Goal: Contribute content: Add original content to the website for others to see

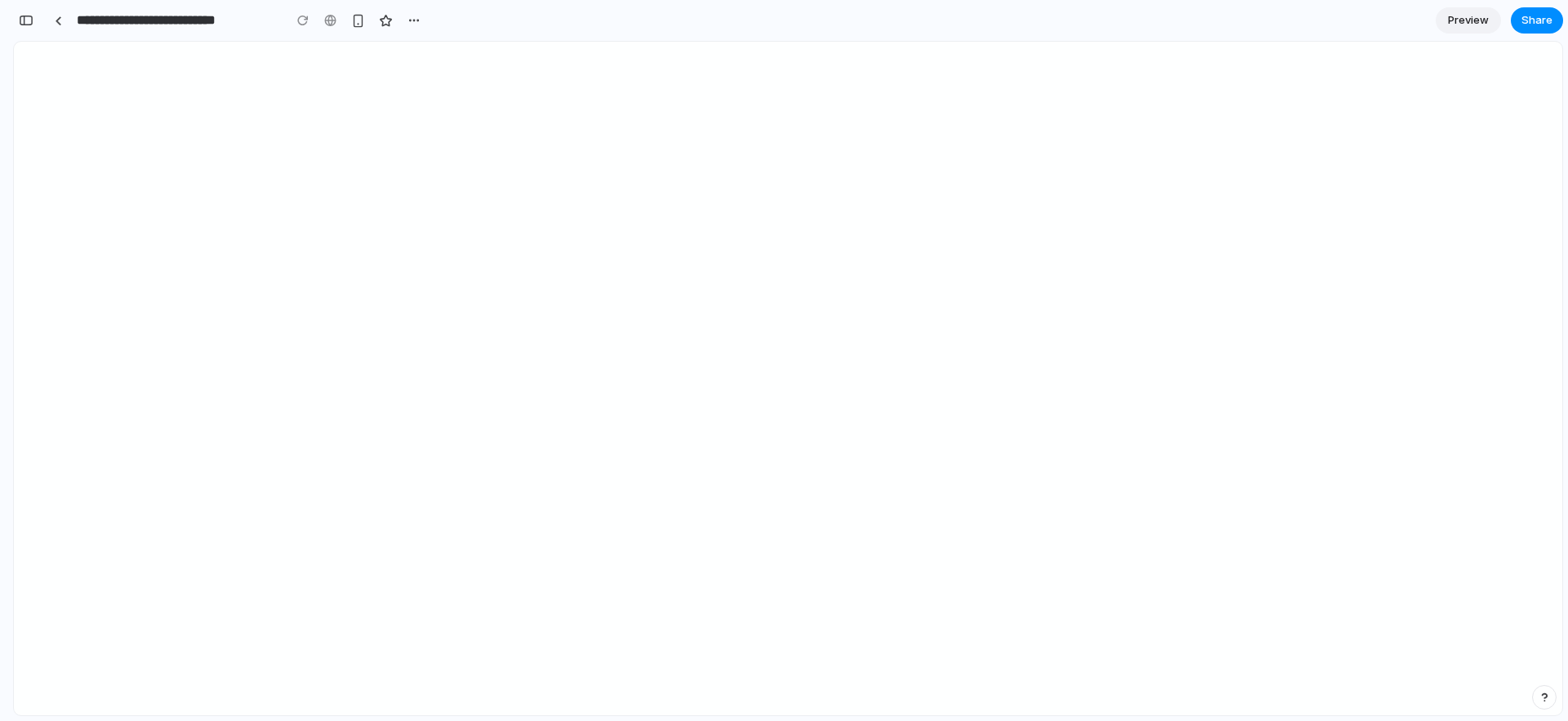
scroll to position [0, 15]
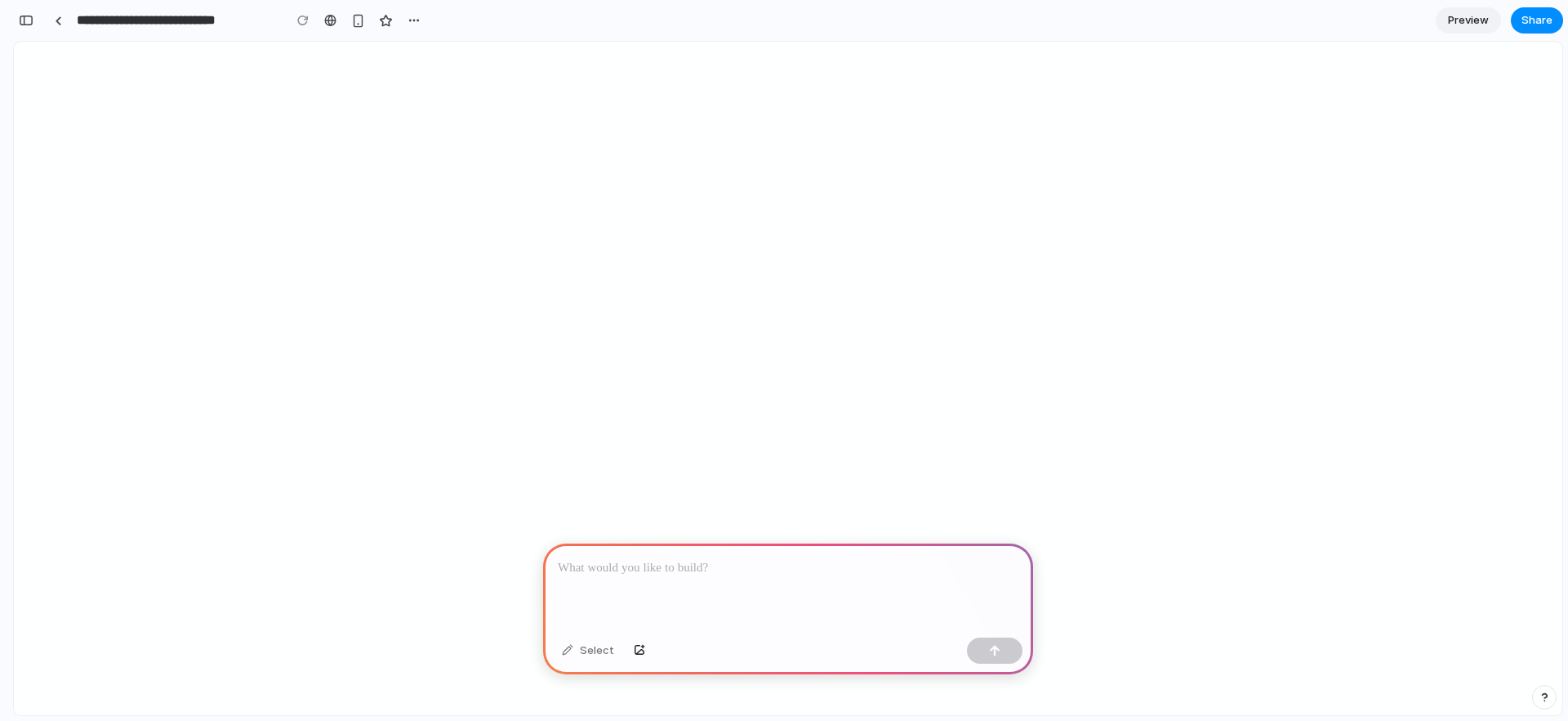
select select "********"
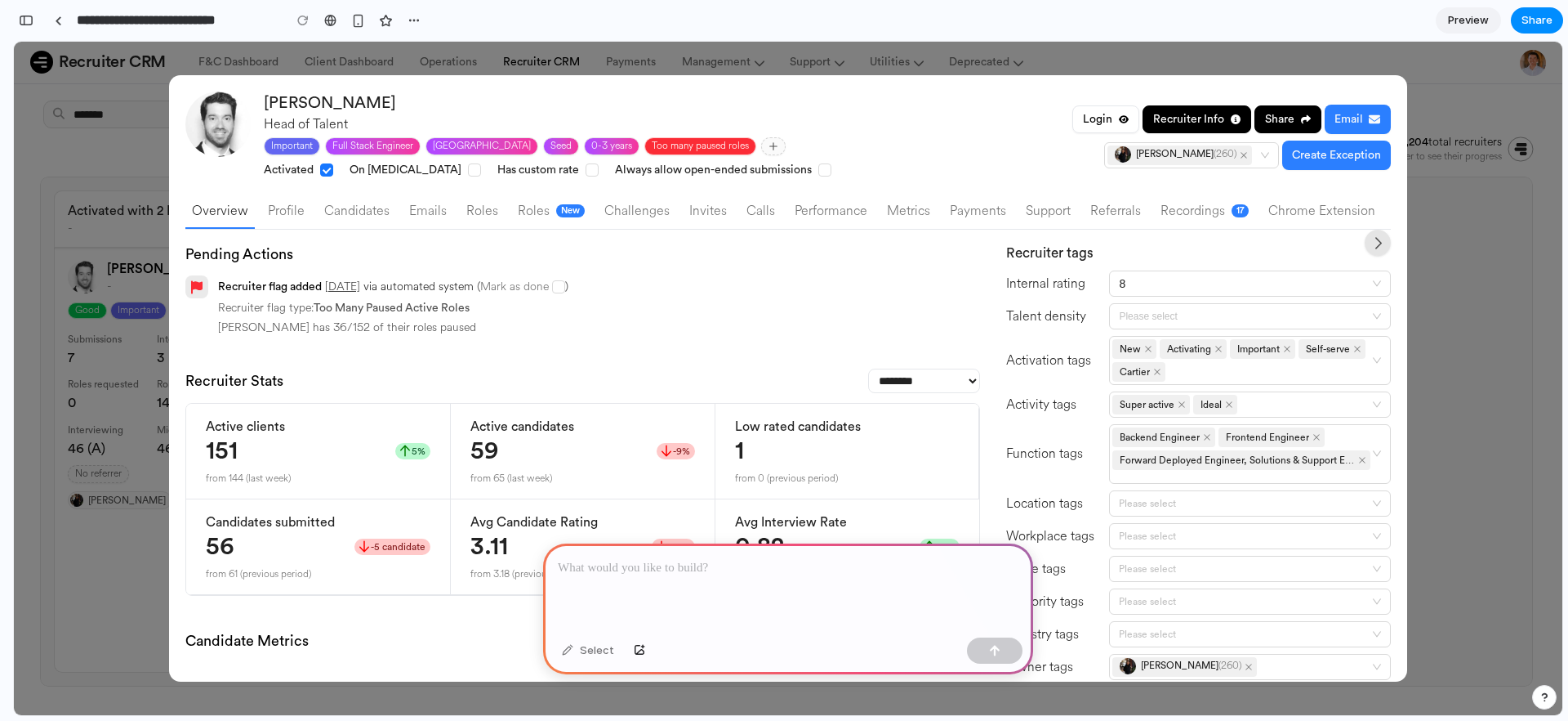
scroll to position [0, 0]
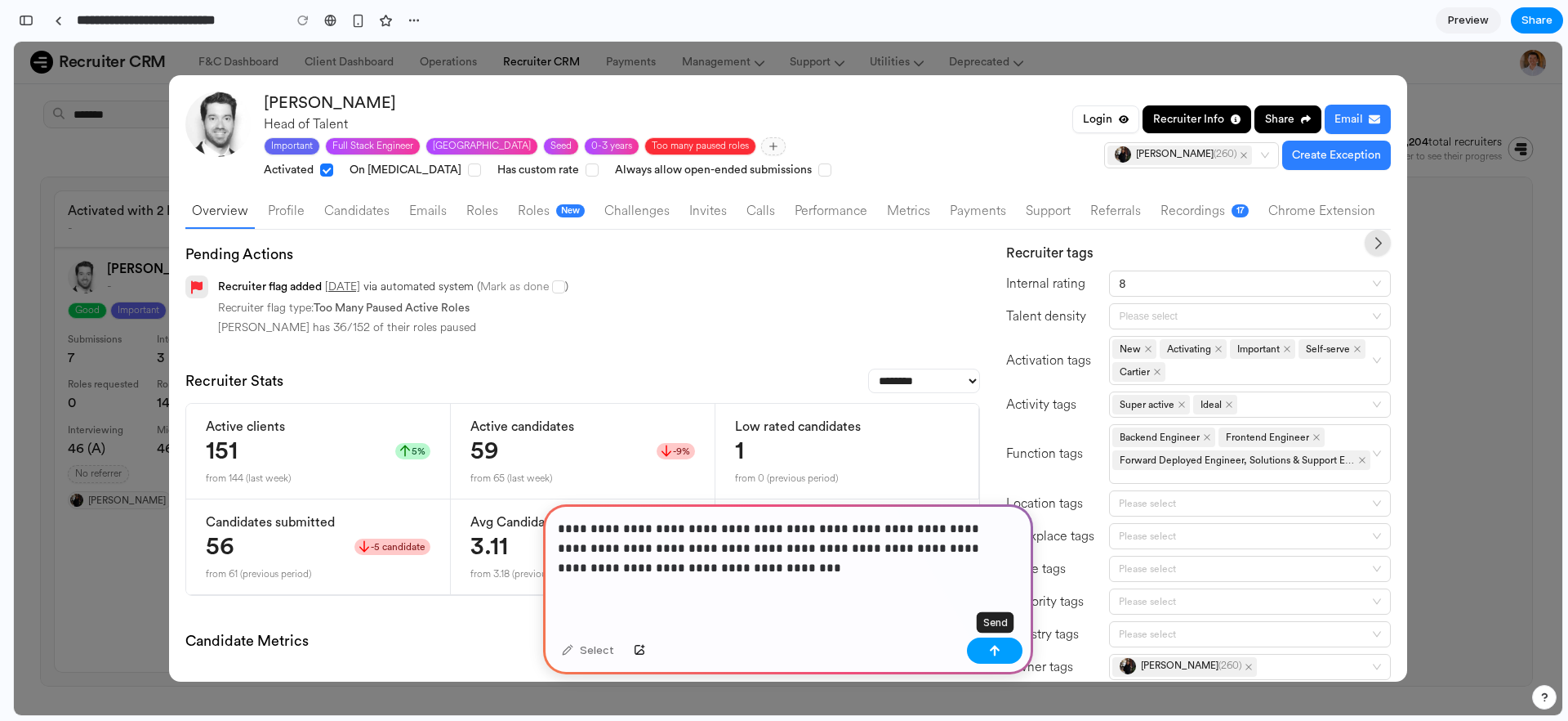
click at [993, 654] on div "button" at bounding box center [994, 650] width 11 height 11
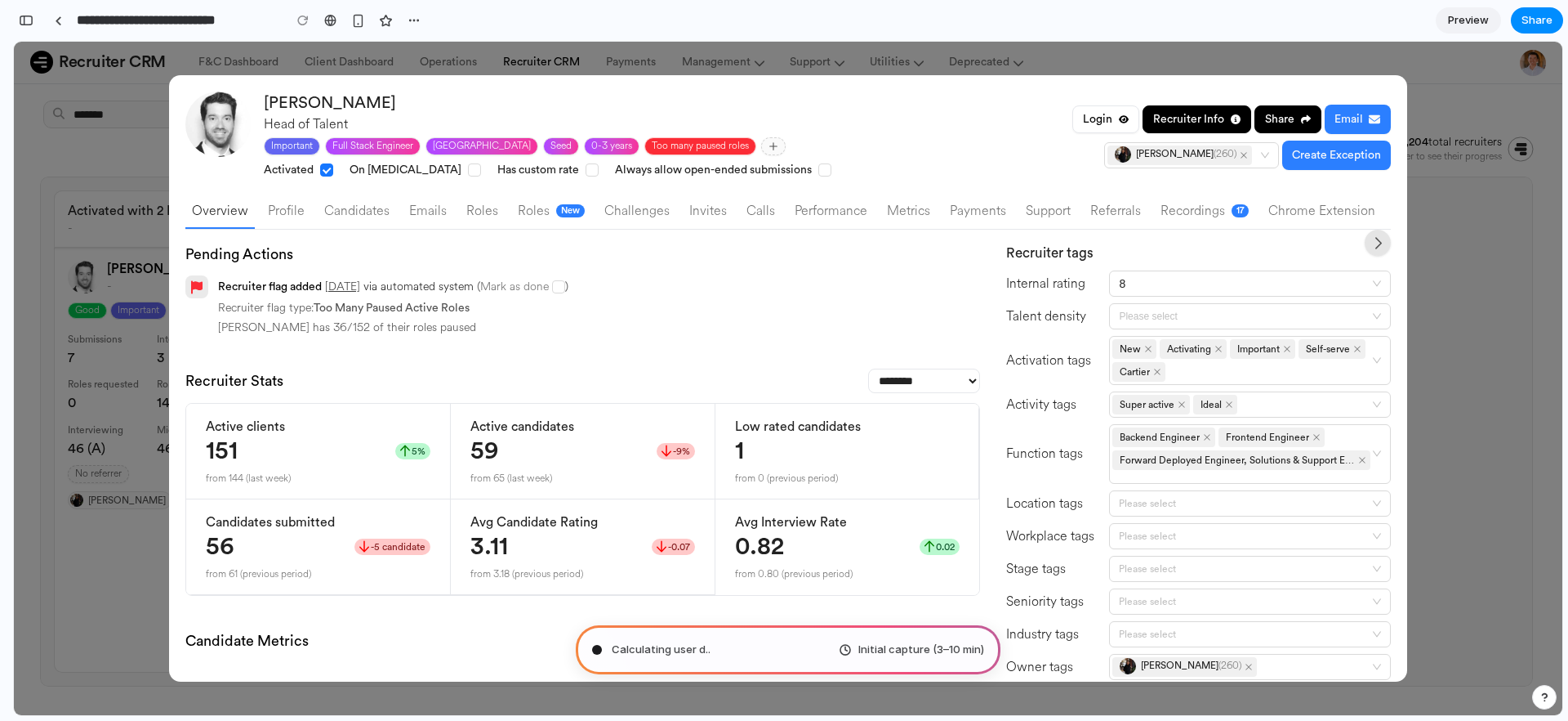
type input "**********"
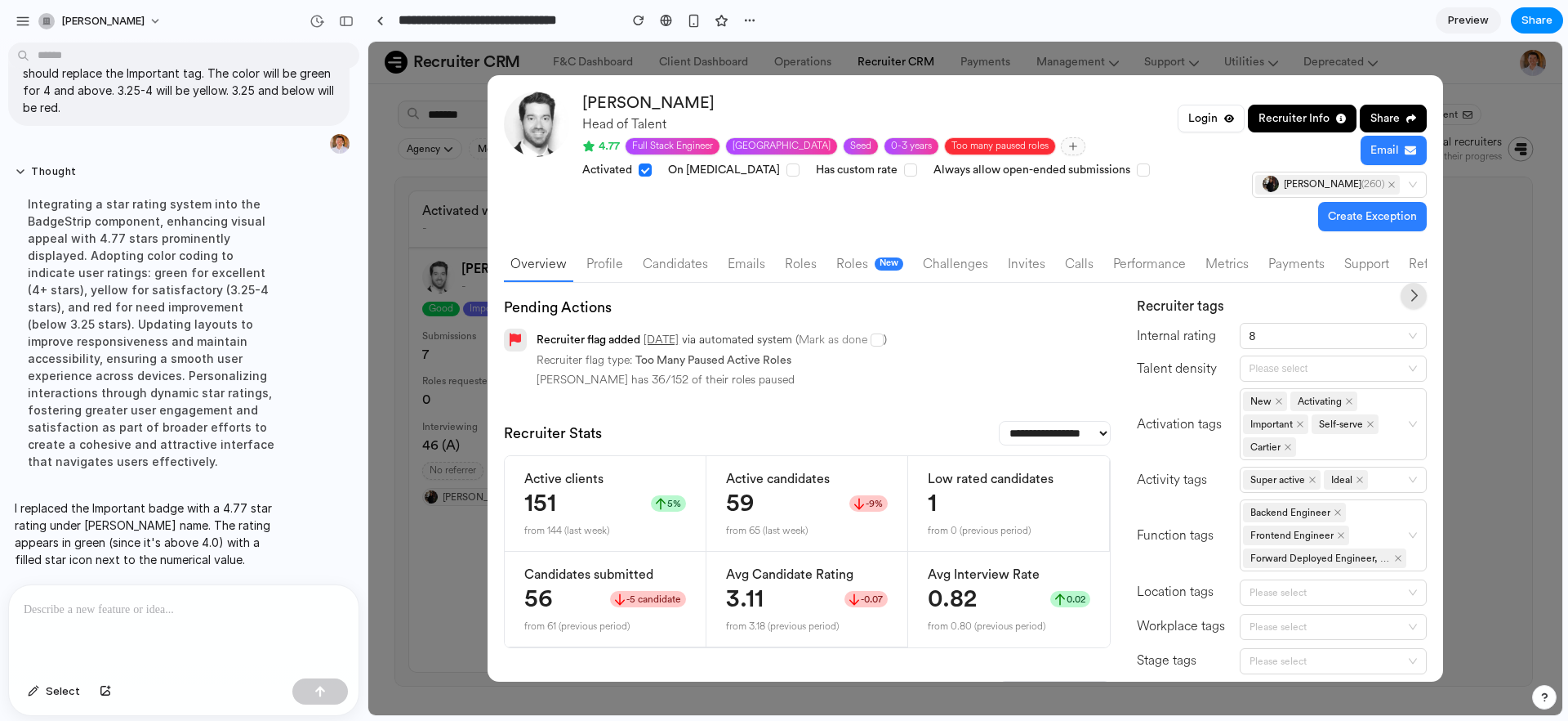
click at [108, 628] on div at bounding box center [184, 629] width 350 height 87
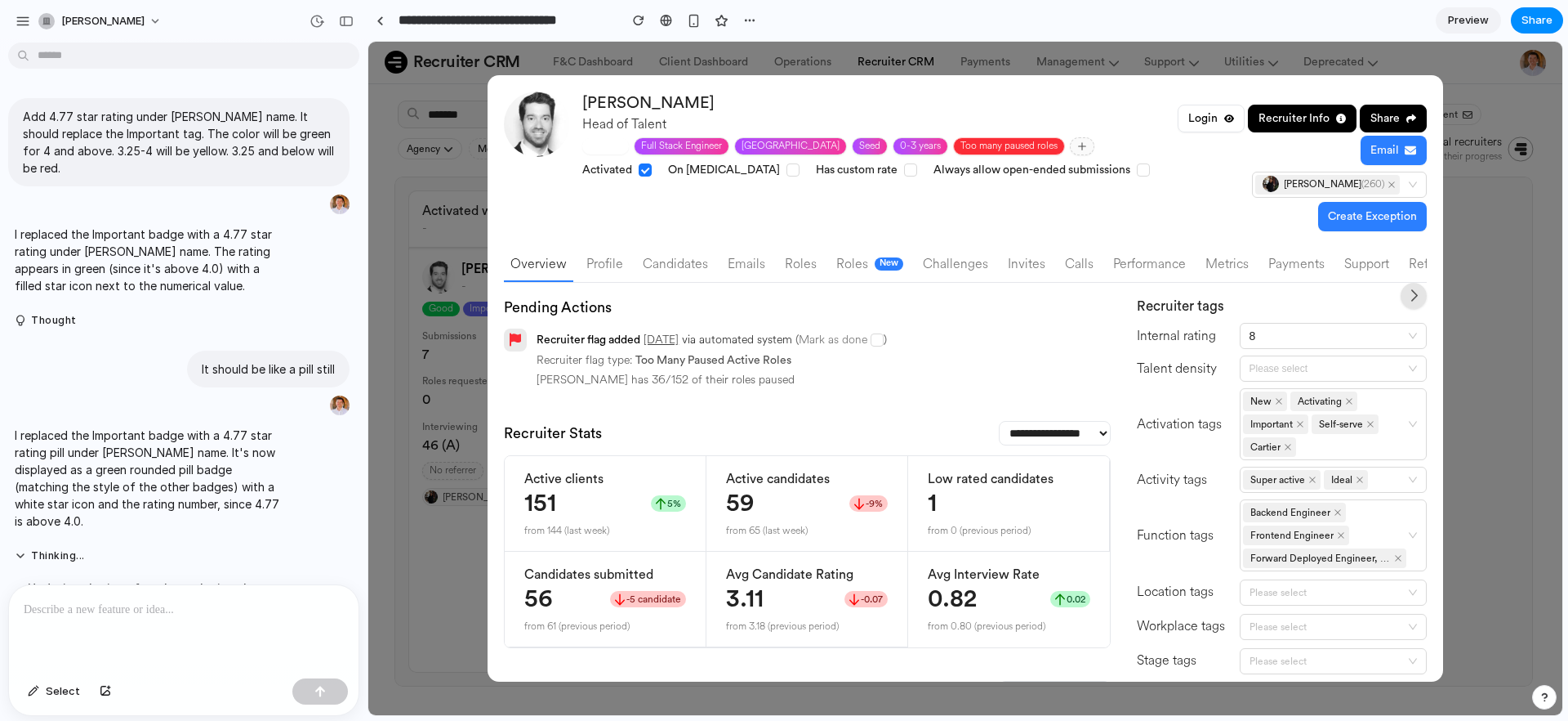
scroll to position [79, 0]
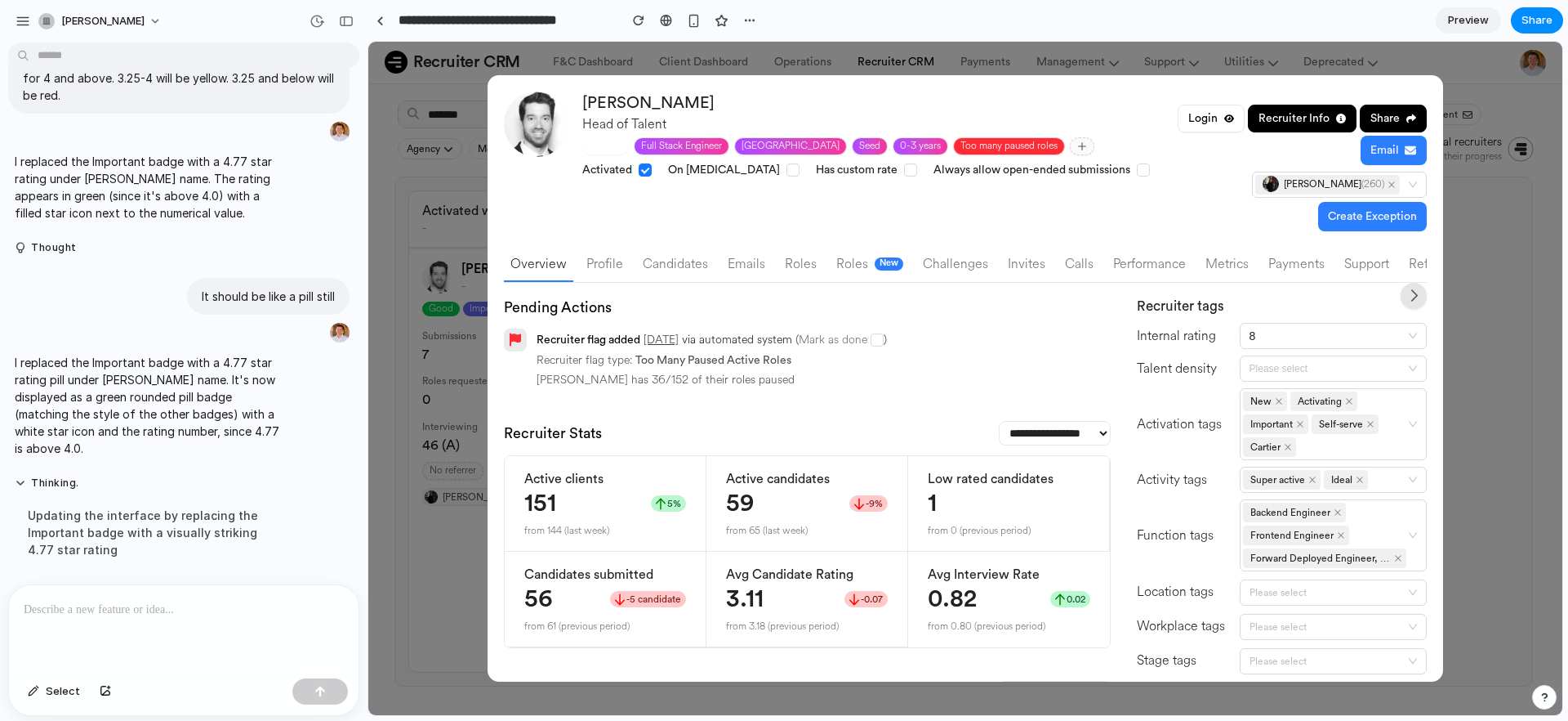
drag, startPoint x: 624, startPoint y: 143, endPoint x: 569, endPoint y: 143, distance: 55.0
click at [569, 143] on div "[PERSON_NAME] Head of Talent 4.77 Full Stack Engineer [GEOGRAPHIC_DATA] Seed 0-…" at bounding box center [965, 161] width 923 height 140
drag, startPoint x: 587, startPoint y: 145, endPoint x: 668, endPoint y: 148, distance: 81.1
click at [668, 148] on div "4.77 Full Stack Engineer [GEOGRAPHIC_DATA] Seed 0-3 years Too many paused roles" at bounding box center [867, 145] width 571 height 18
drag, startPoint x: 592, startPoint y: 142, endPoint x: 575, endPoint y: 142, distance: 17.0
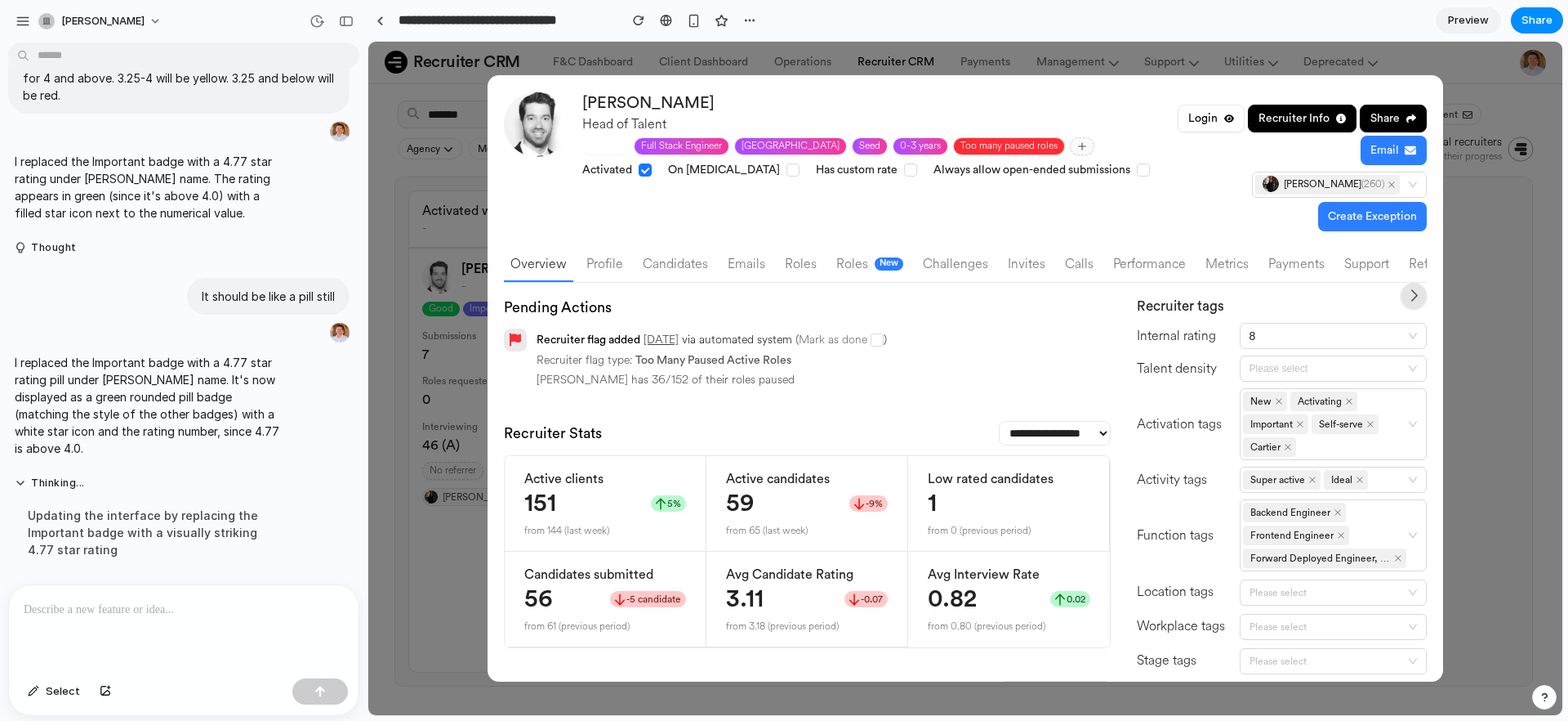
click at [575, 142] on div "[PERSON_NAME] Head of Talent 4.77 Full Stack Engineer [GEOGRAPHIC_DATA] Seed 0-…" at bounding box center [965, 161] width 923 height 140
drag, startPoint x: 788, startPoint y: 134, endPoint x: 587, endPoint y: 131, distance: 201.0
click at [587, 131] on div "[PERSON_NAME] Head of Talent 4.77 Full Stack Engineer [GEOGRAPHIC_DATA] Seed 0-…" at bounding box center [867, 135] width 571 height 87
drag, startPoint x: 676, startPoint y: 140, endPoint x: 653, endPoint y: 147, distance: 24.0
click at [672, 140] on div "Full Stack Engineer" at bounding box center [682, 146] width 81 height 13
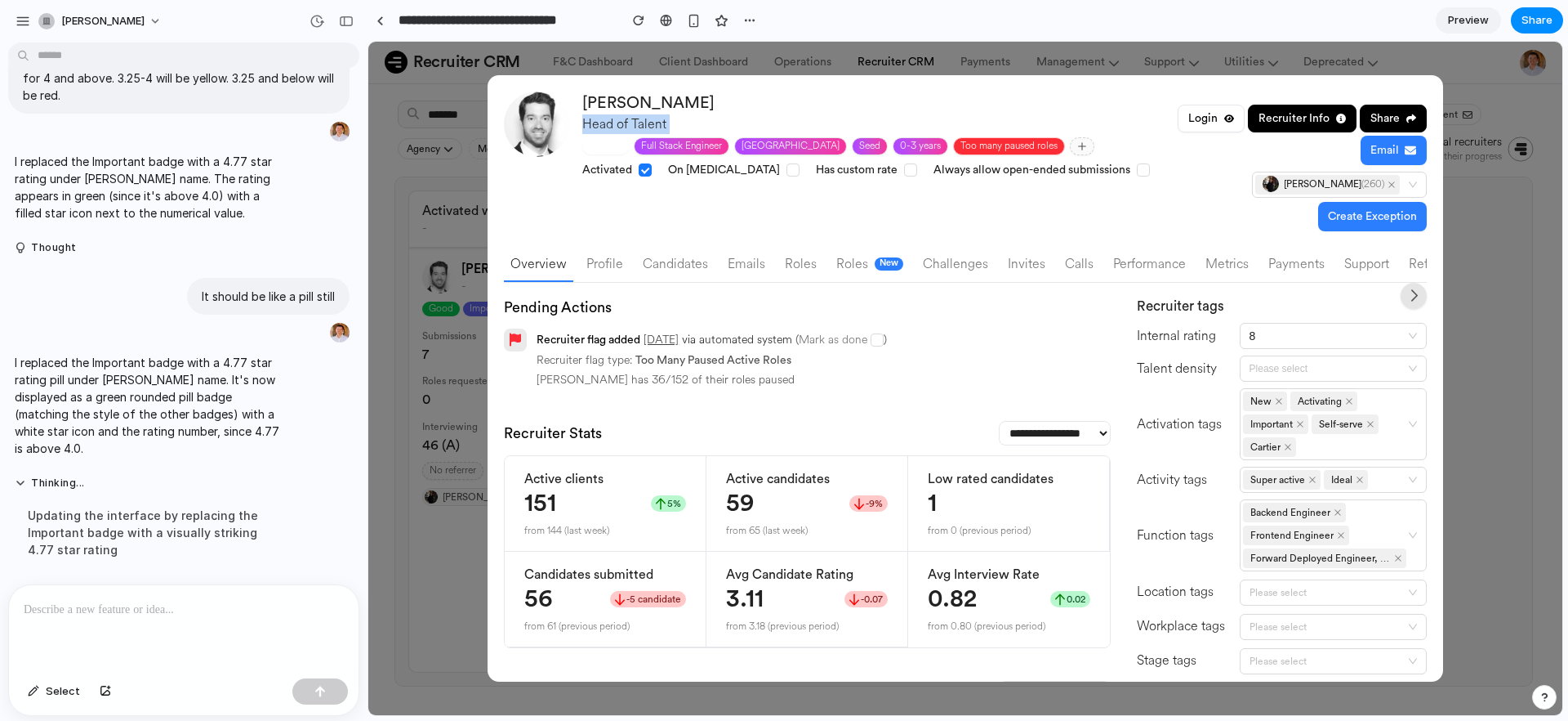
click at [620, 148] on span "4.77" at bounding box center [613, 146] width 19 height 13
click at [611, 149] on span "4.77" at bounding box center [613, 146] width 19 height 13
click at [716, 142] on div "Full Stack Engineer" at bounding box center [682, 146] width 81 height 13
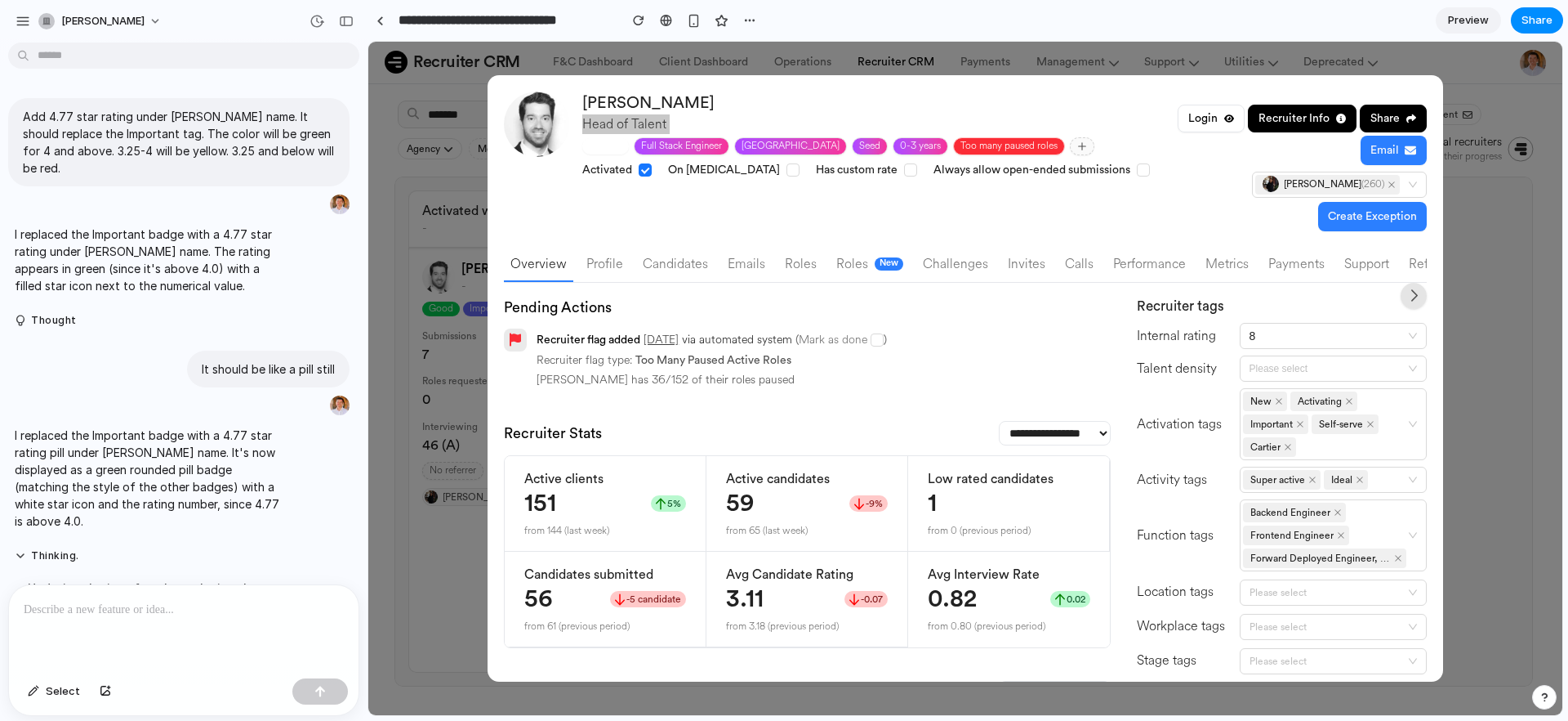
click at [1469, 19] on span "Preview" at bounding box center [1468, 20] width 41 height 16
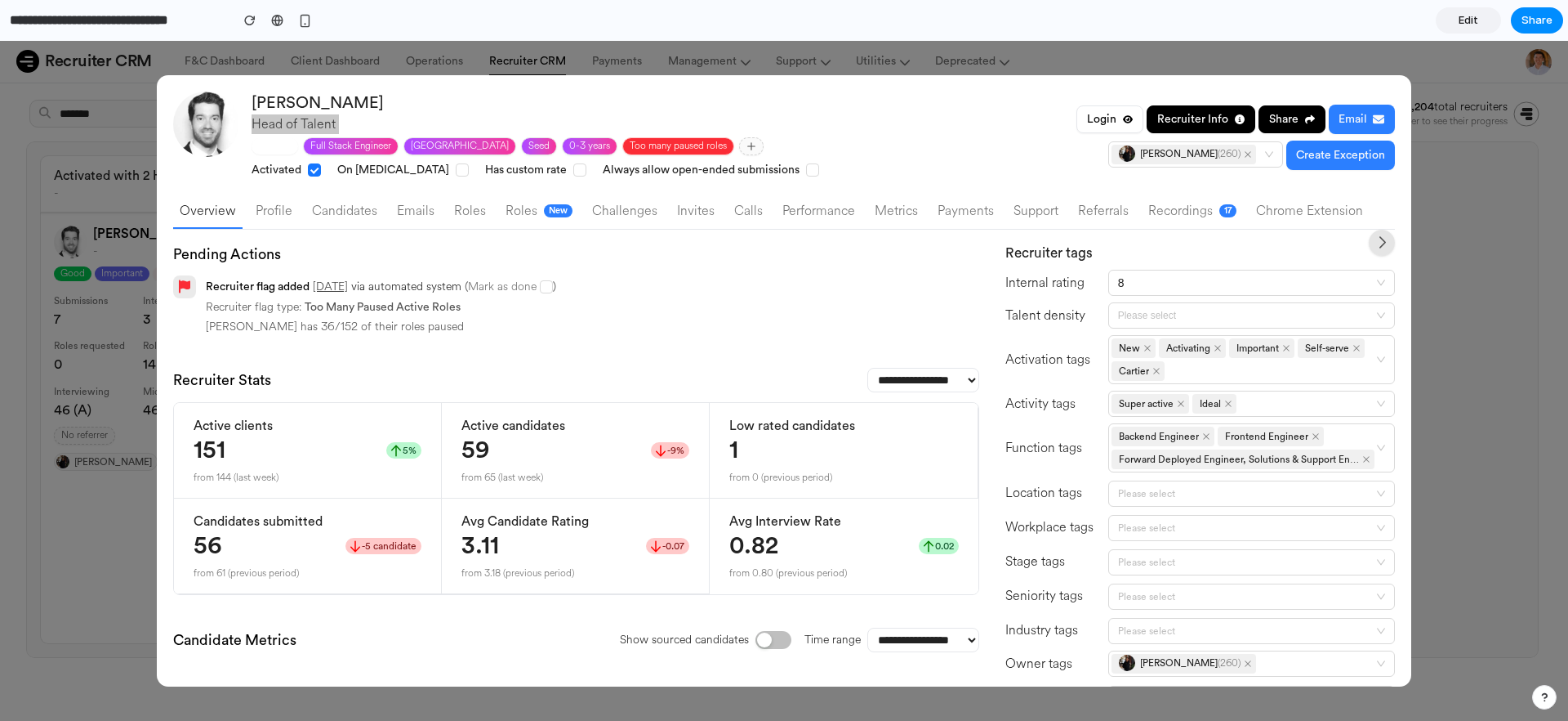
click at [1467, 25] on span "Edit" at bounding box center [1468, 20] width 20 height 16
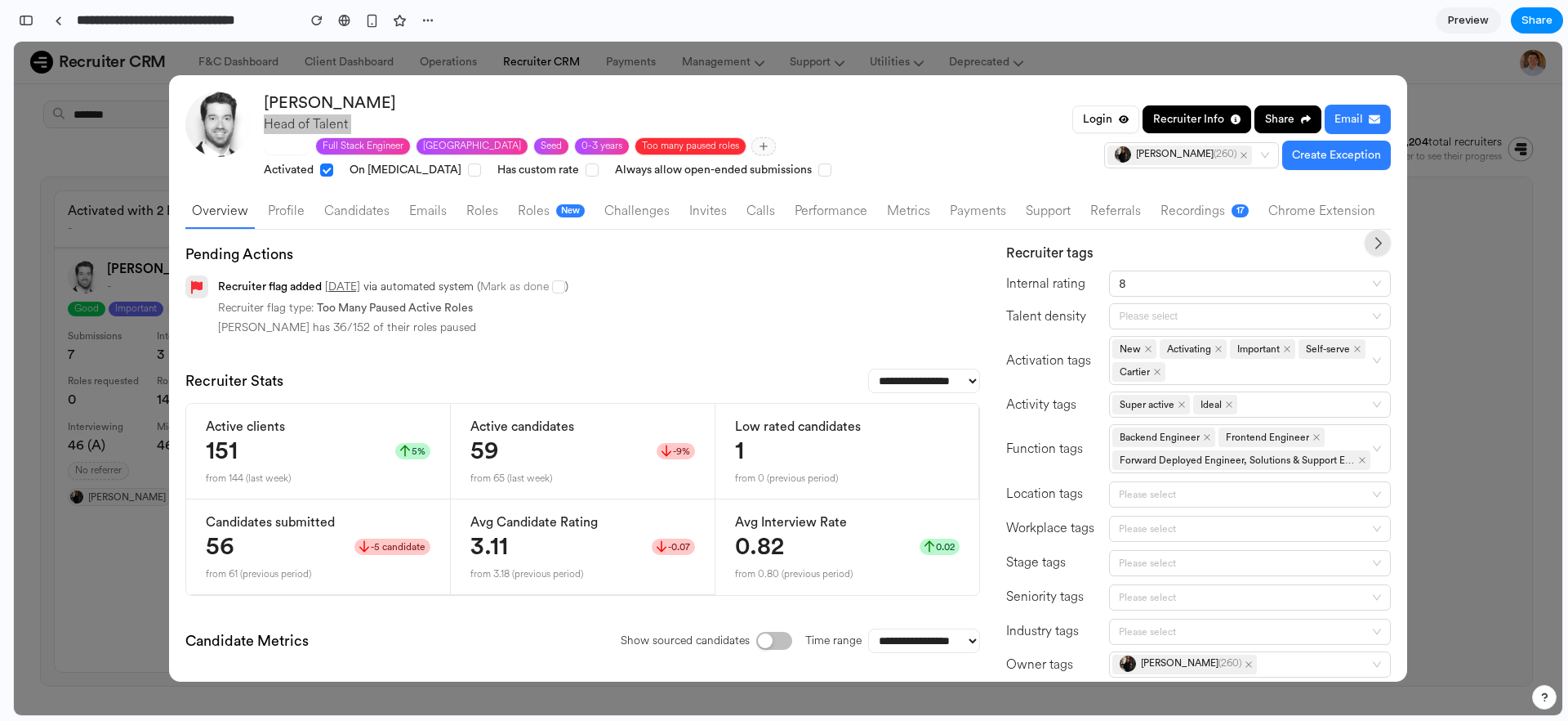
scroll to position [327, 0]
click at [283, 147] on div "4.77" at bounding box center [287, 146] width 33 height 13
click at [297, 144] on span "4.77" at bounding box center [294, 146] width 19 height 13
click at [283, 148] on div "4.77" at bounding box center [287, 146] width 33 height 13
drag, startPoint x: 283, startPoint y: 148, endPoint x: 438, endPoint y: 158, distance: 155.3
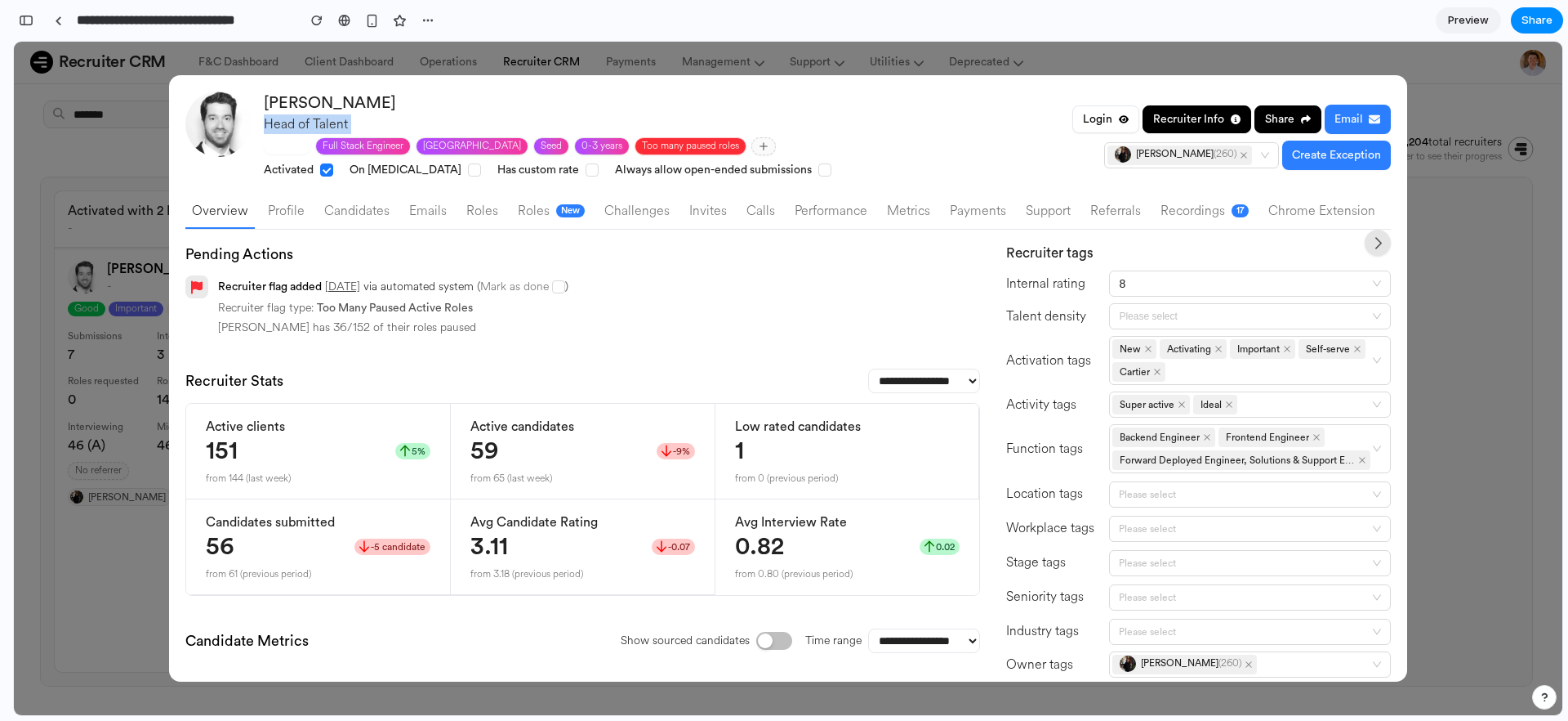
click at [435, 159] on div "[PERSON_NAME] Head of Talent 4.77 Full Stack Engineer [GEOGRAPHIC_DATA] Seed 0-…" at bounding box center [669, 135] width 809 height 87
click at [1465, 25] on span "Preview" at bounding box center [1468, 20] width 41 height 16
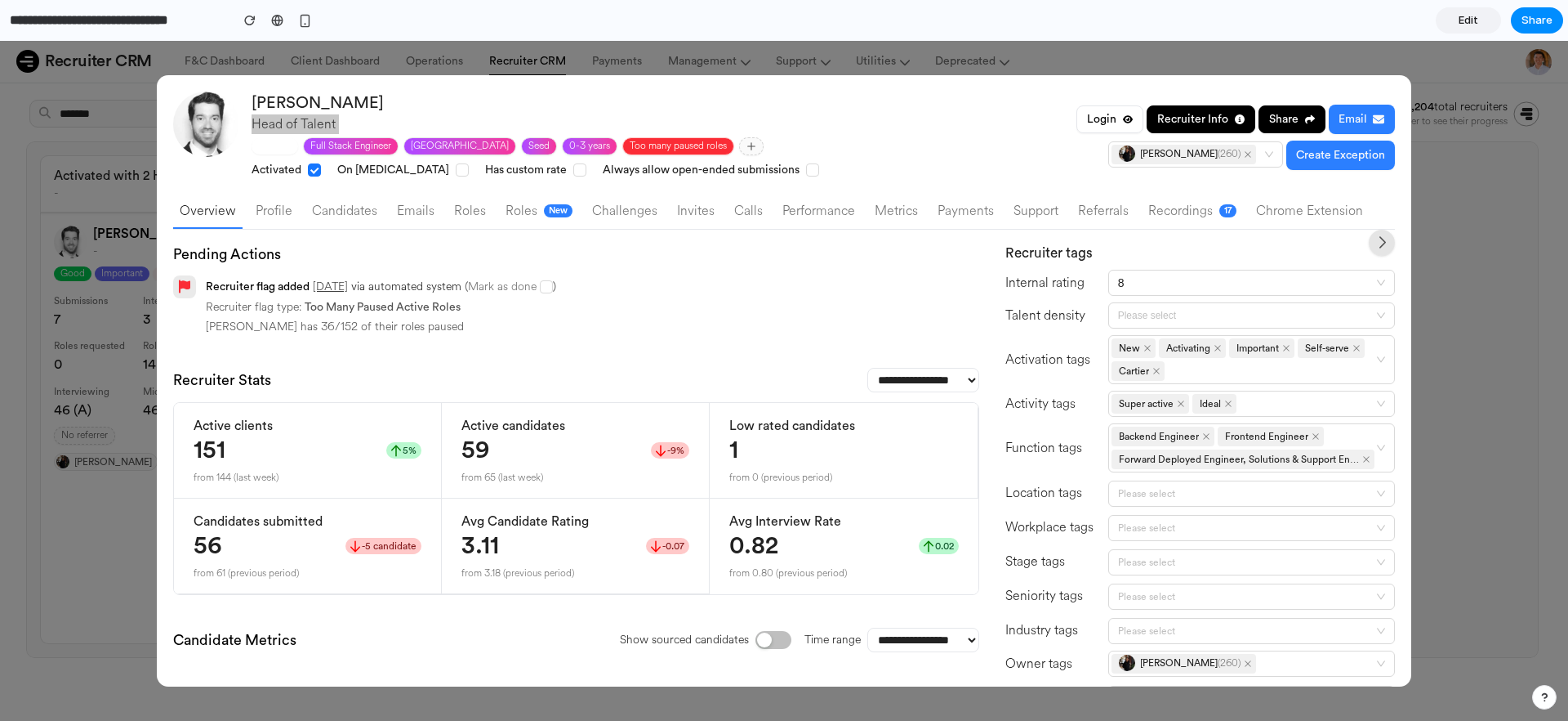
click at [1493, 15] on link "Edit" at bounding box center [1468, 21] width 65 height 26
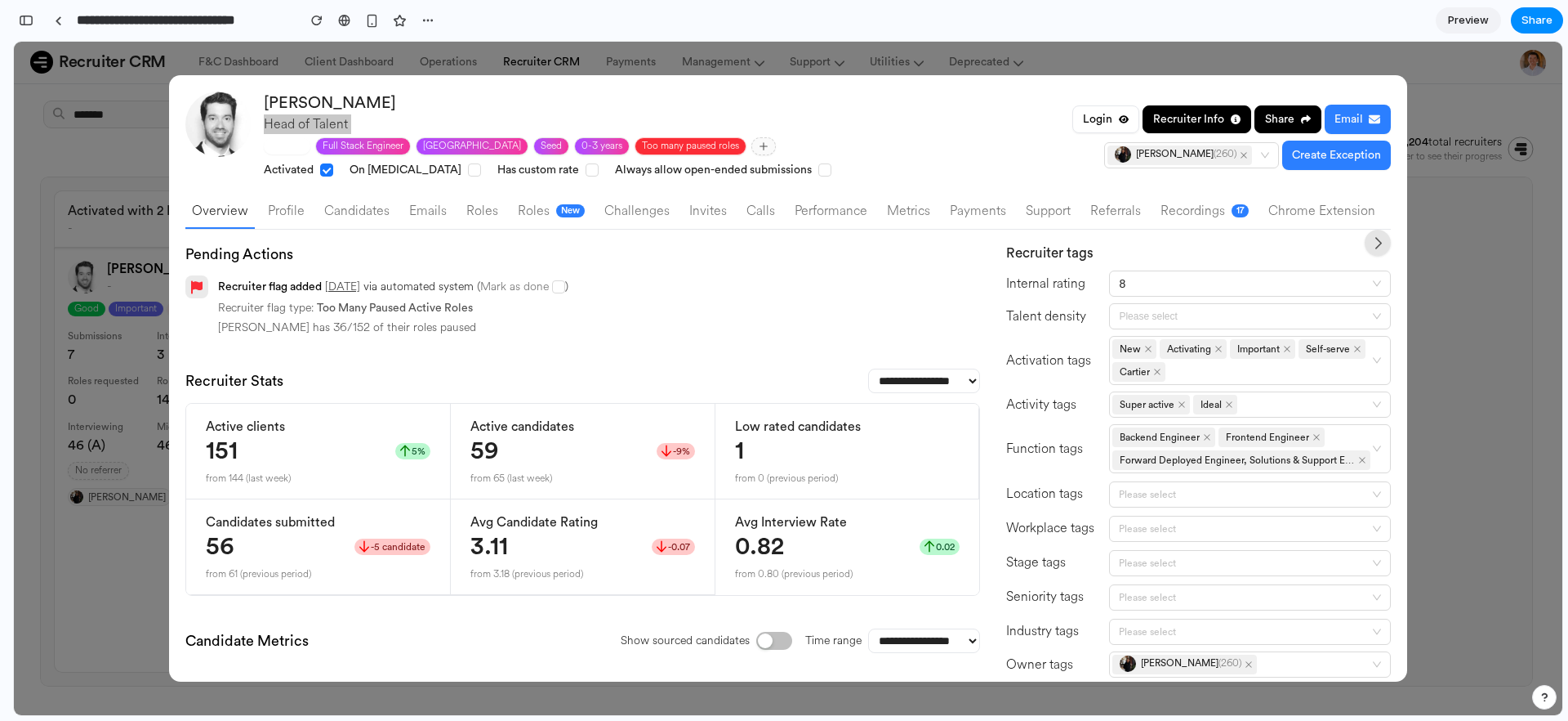
scroll to position [327, 0]
click at [50, 21] on link at bounding box center [58, 21] width 25 height 25
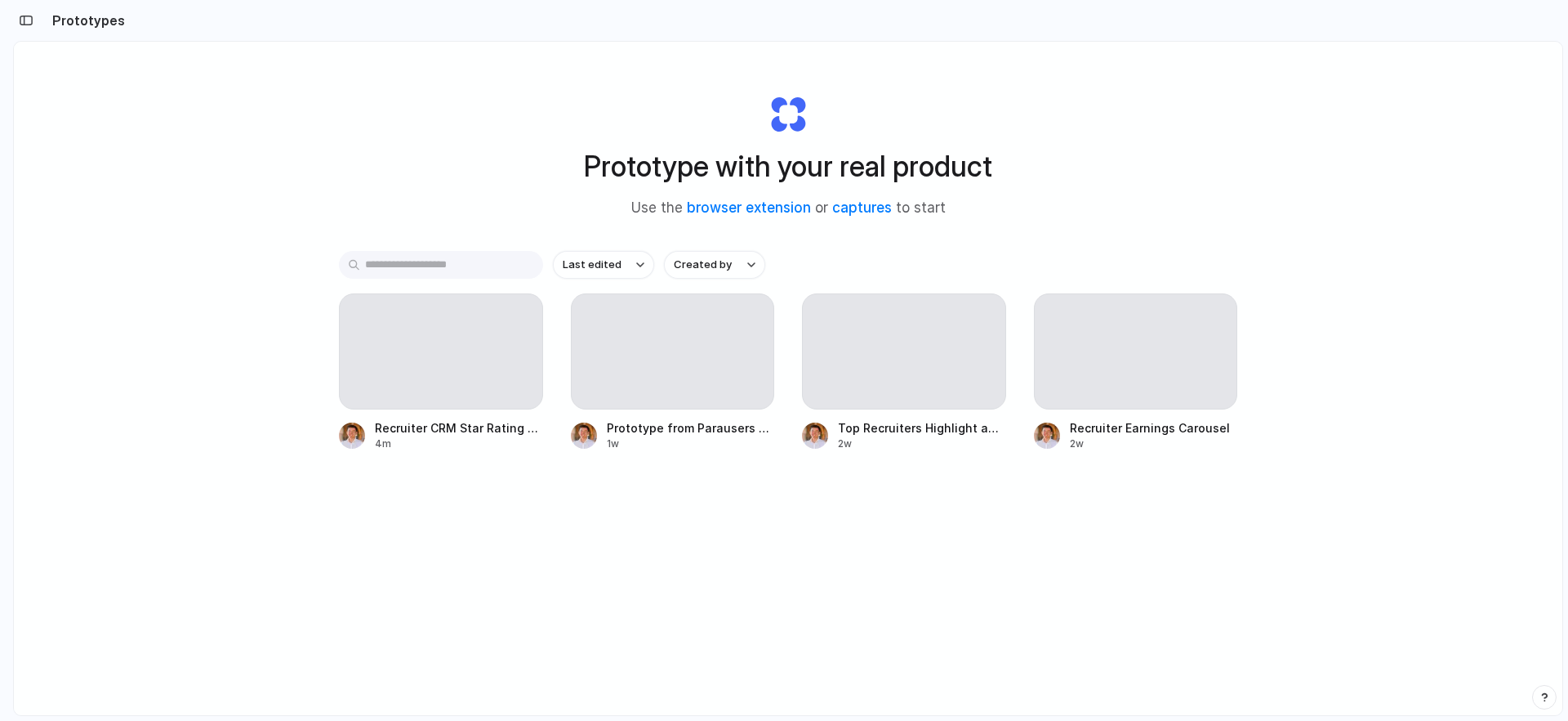
click at [50, 21] on h2 "Prototypes" at bounding box center [85, 20] width 79 height 20
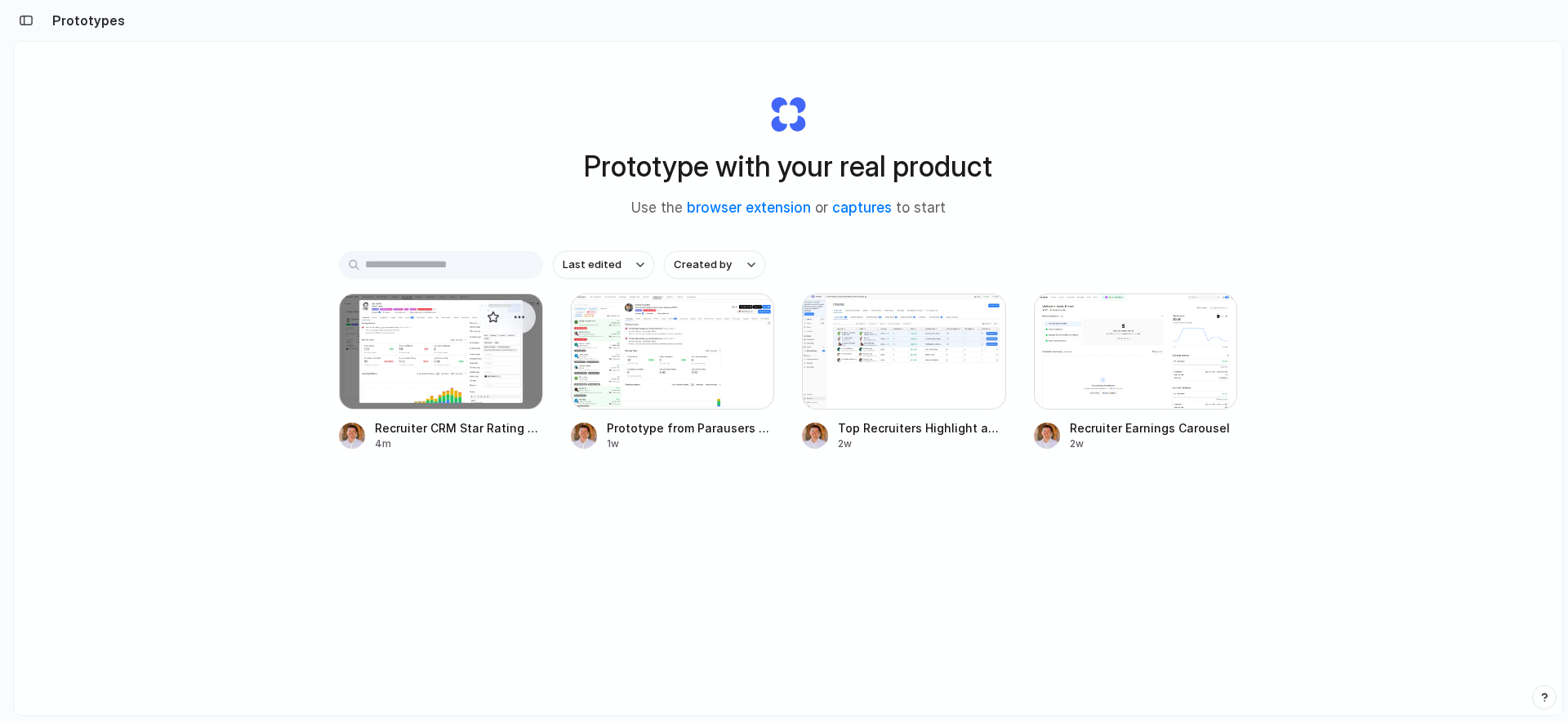
click at [428, 371] on div at bounding box center [441, 351] width 204 height 116
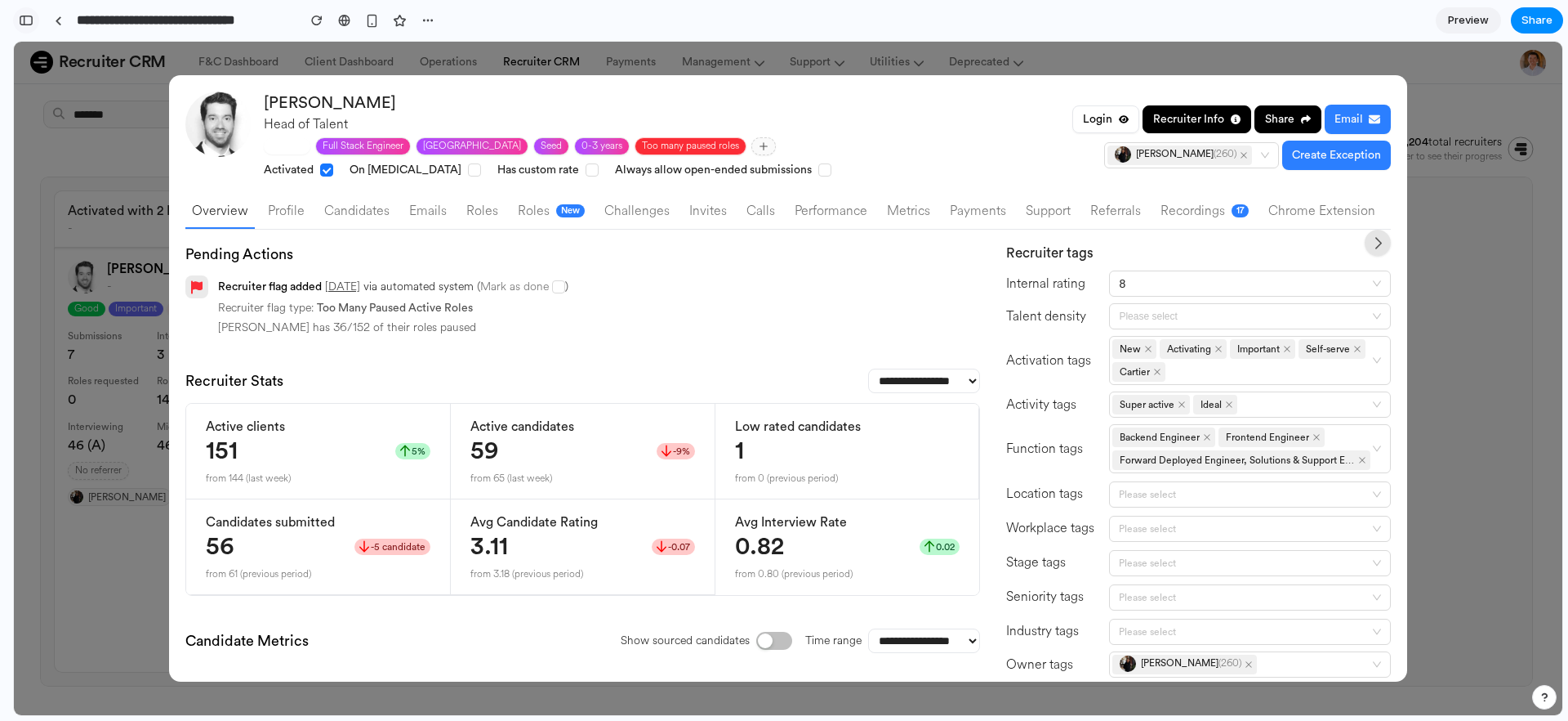
click at [26, 20] on div "button" at bounding box center [26, 21] width 15 height 11
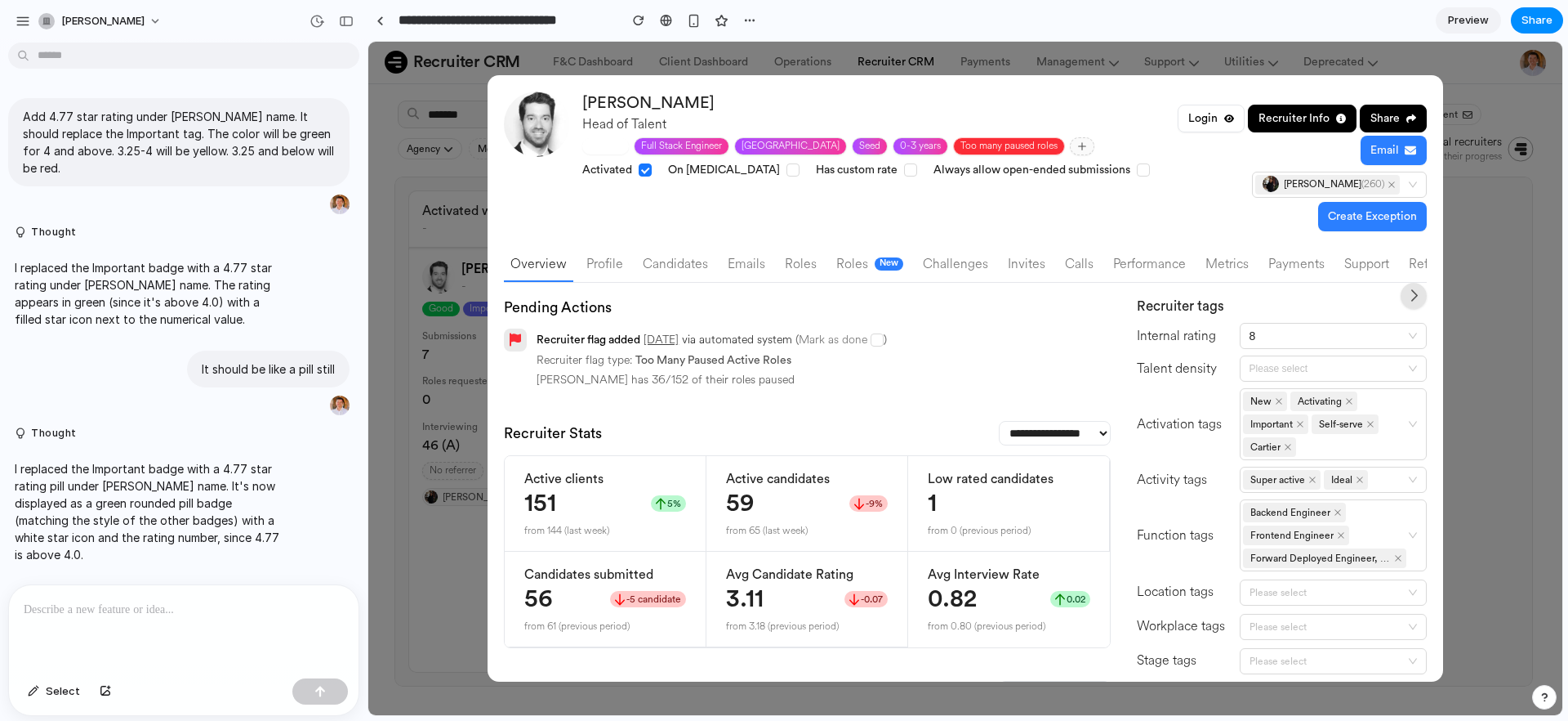
click at [145, 606] on p at bounding box center [183, 609] width 320 height 20
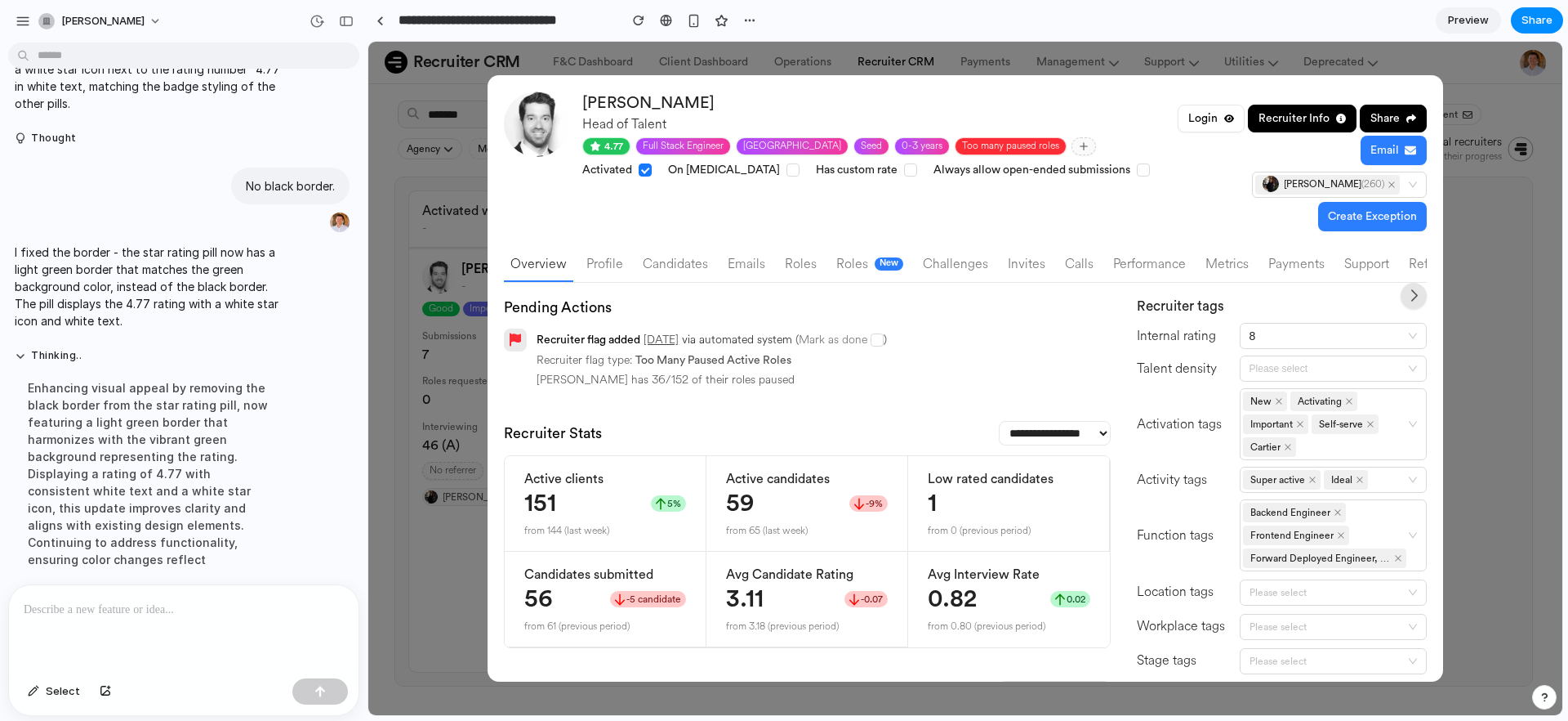
click at [690, 254] on div "Candidates" at bounding box center [675, 263] width 65 height 20
click at [103, 587] on div at bounding box center [184, 629] width 350 height 87
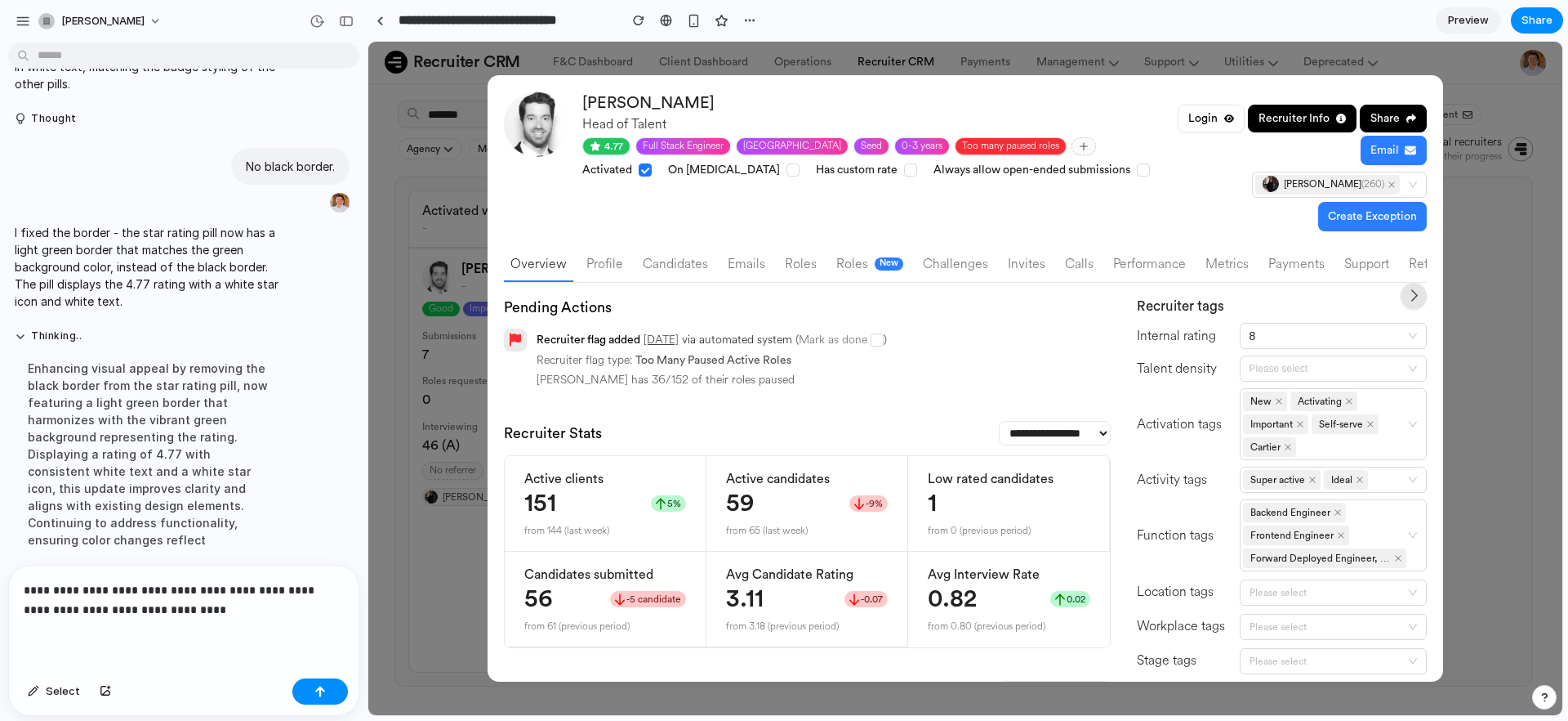
click at [294, 585] on p "**********" at bounding box center [180, 600] width 313 height 40
click at [320, 600] on p "**********" at bounding box center [180, 600] width 313 height 40
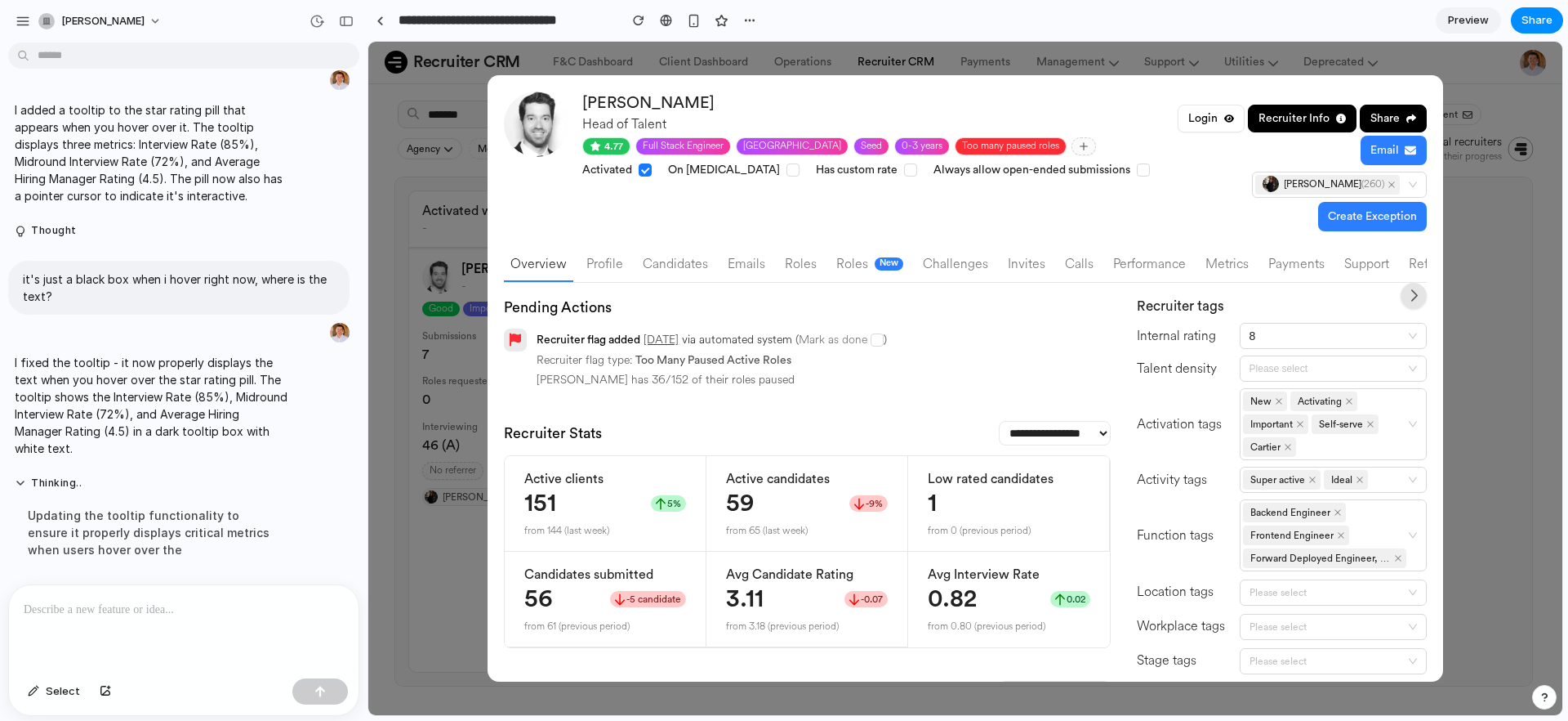
scroll to position [1055, 0]
click at [1460, 18] on span "Preview" at bounding box center [1468, 20] width 41 height 16
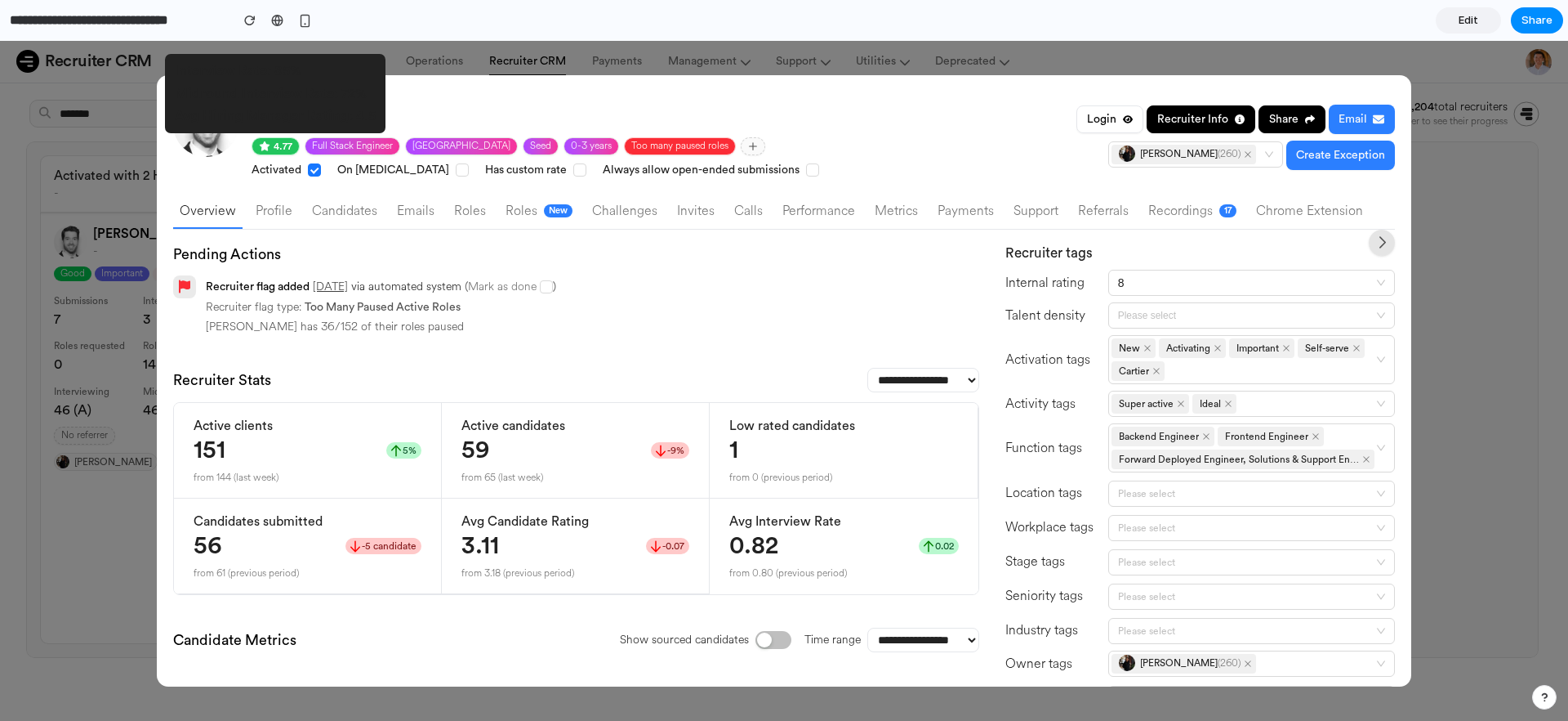
click at [280, 144] on span "4.77" at bounding box center [283, 146] width 19 height 13
click at [264, 144] on icon at bounding box center [264, 146] width 9 height 9
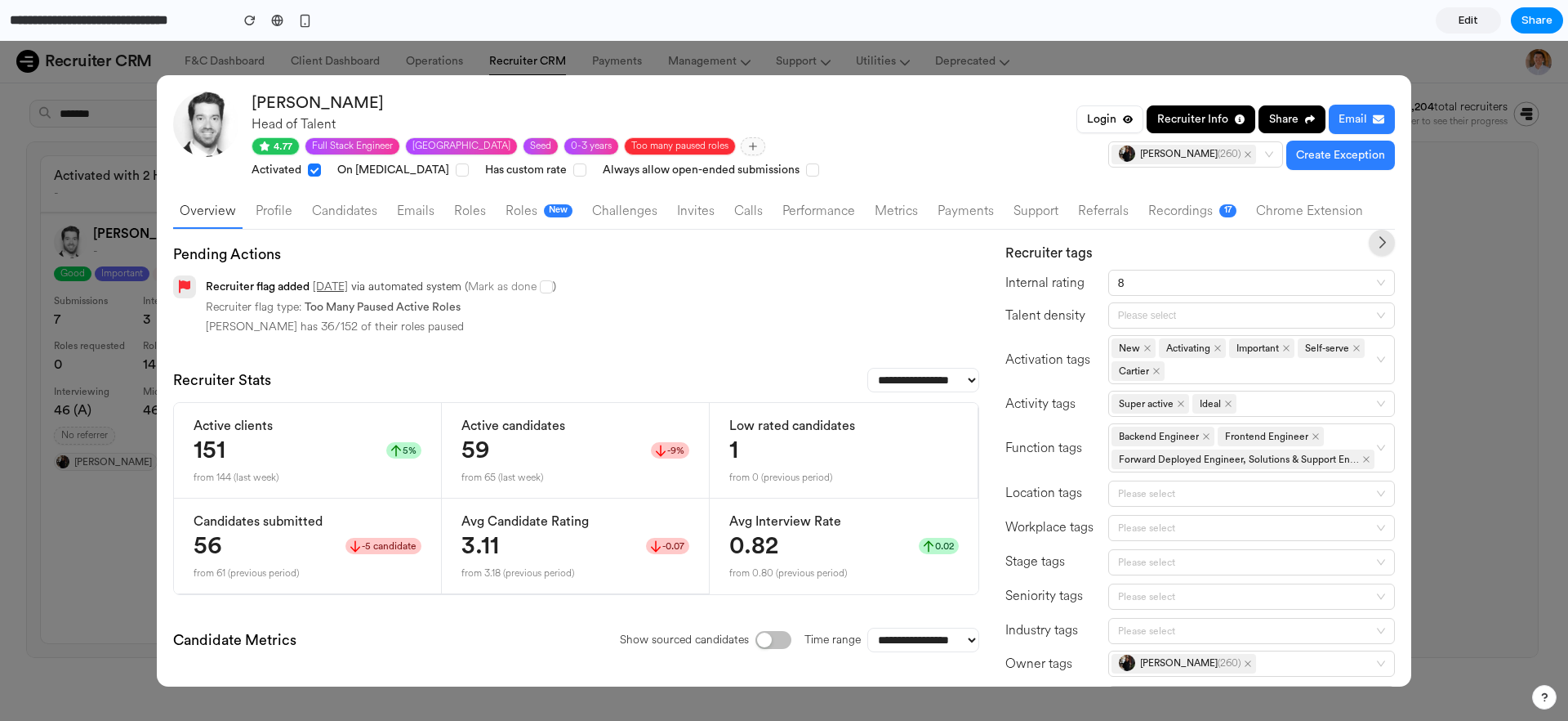
click at [20, 14] on input "**********" at bounding box center [115, 20] width 218 height 29
click at [654, 126] on div "Head of Talent" at bounding box center [664, 124] width 825 height 20
click at [1476, 25] on span "Edit" at bounding box center [1468, 20] width 20 height 16
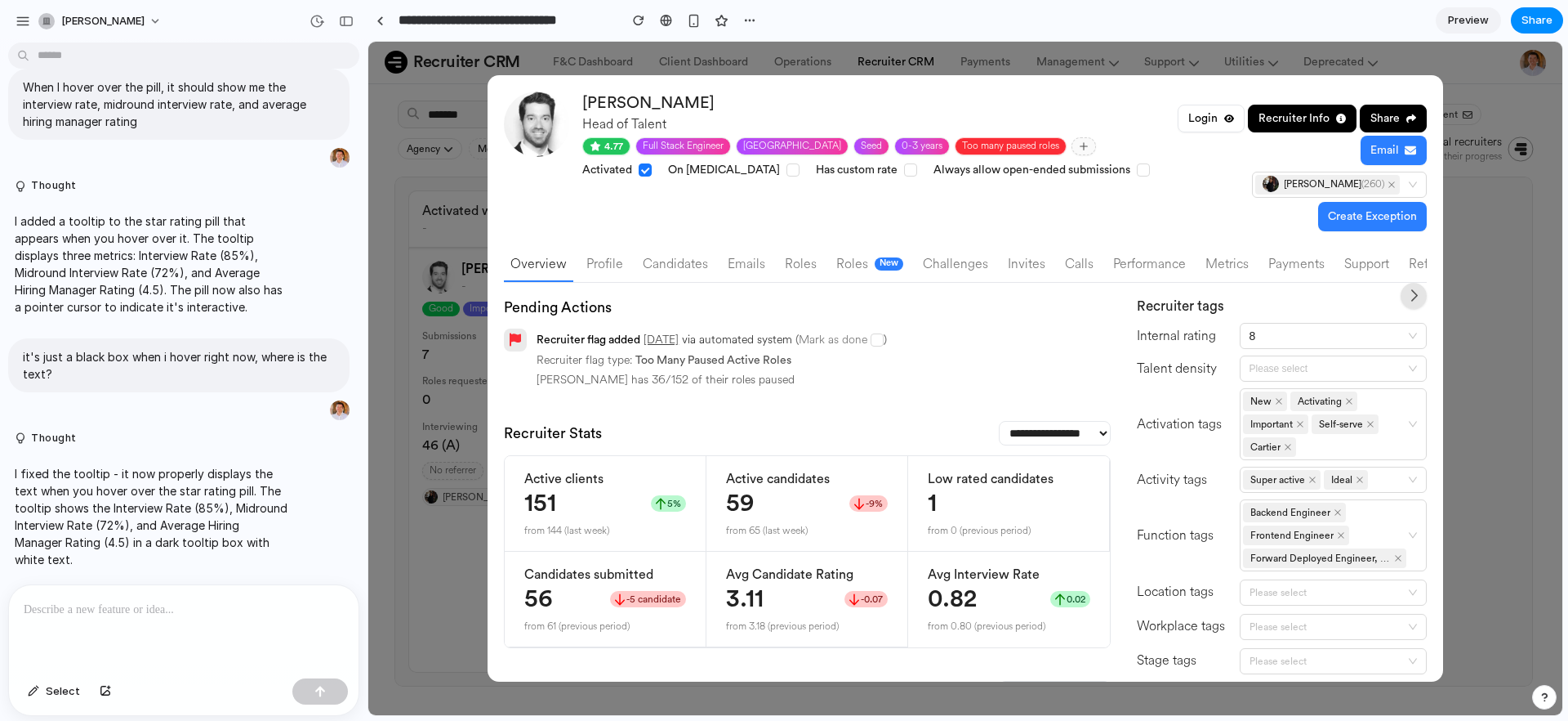
click at [223, 607] on p at bounding box center [183, 609] width 320 height 20
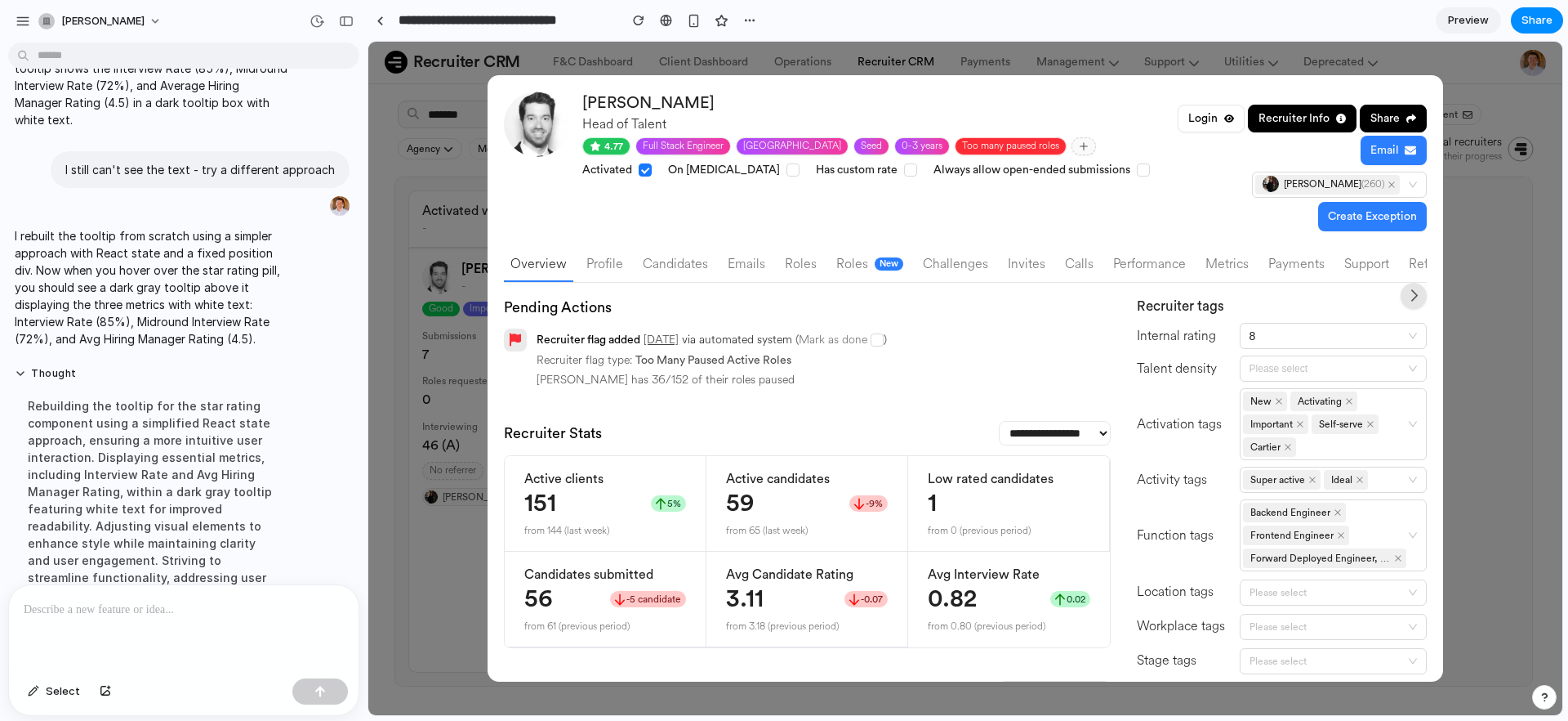
scroll to position [1478, 0]
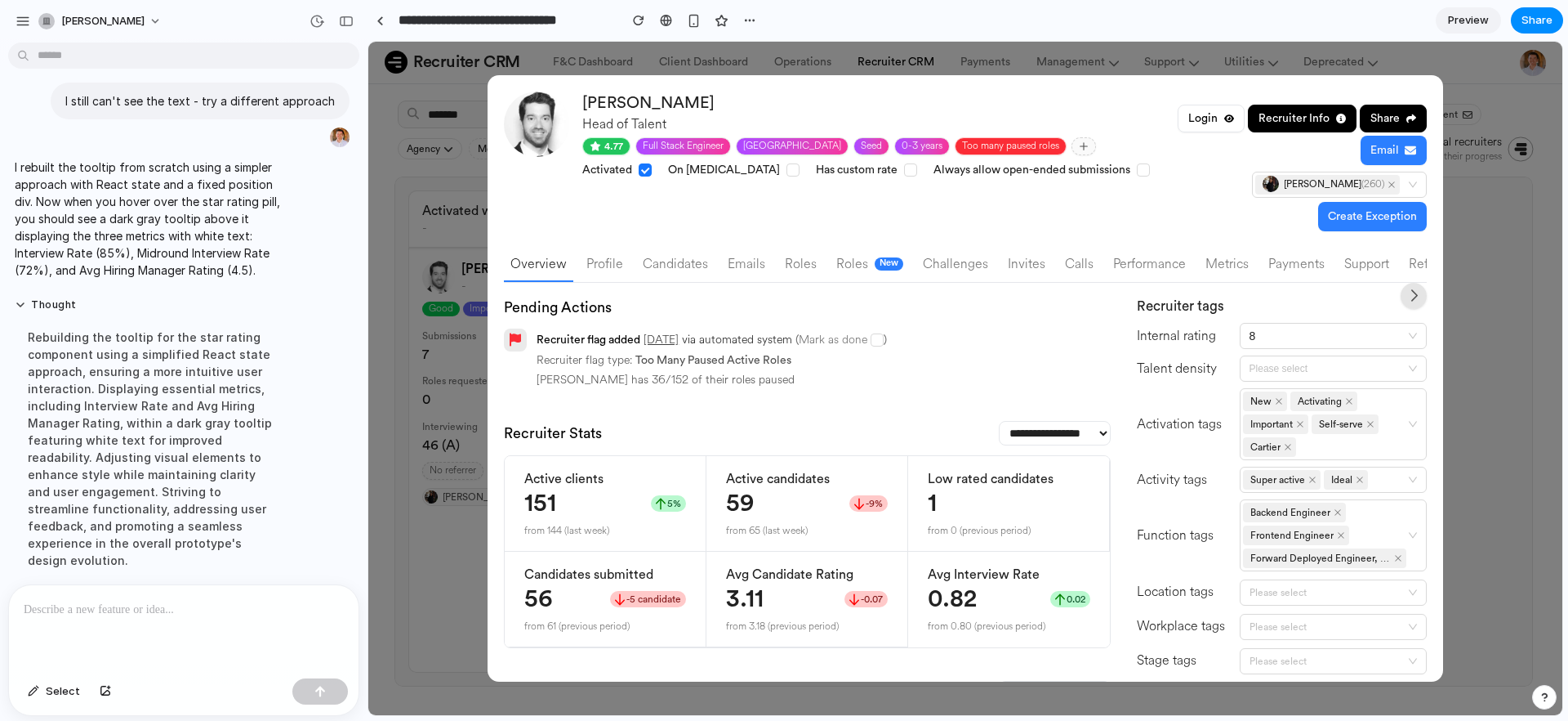
click at [211, 612] on div at bounding box center [184, 629] width 350 height 87
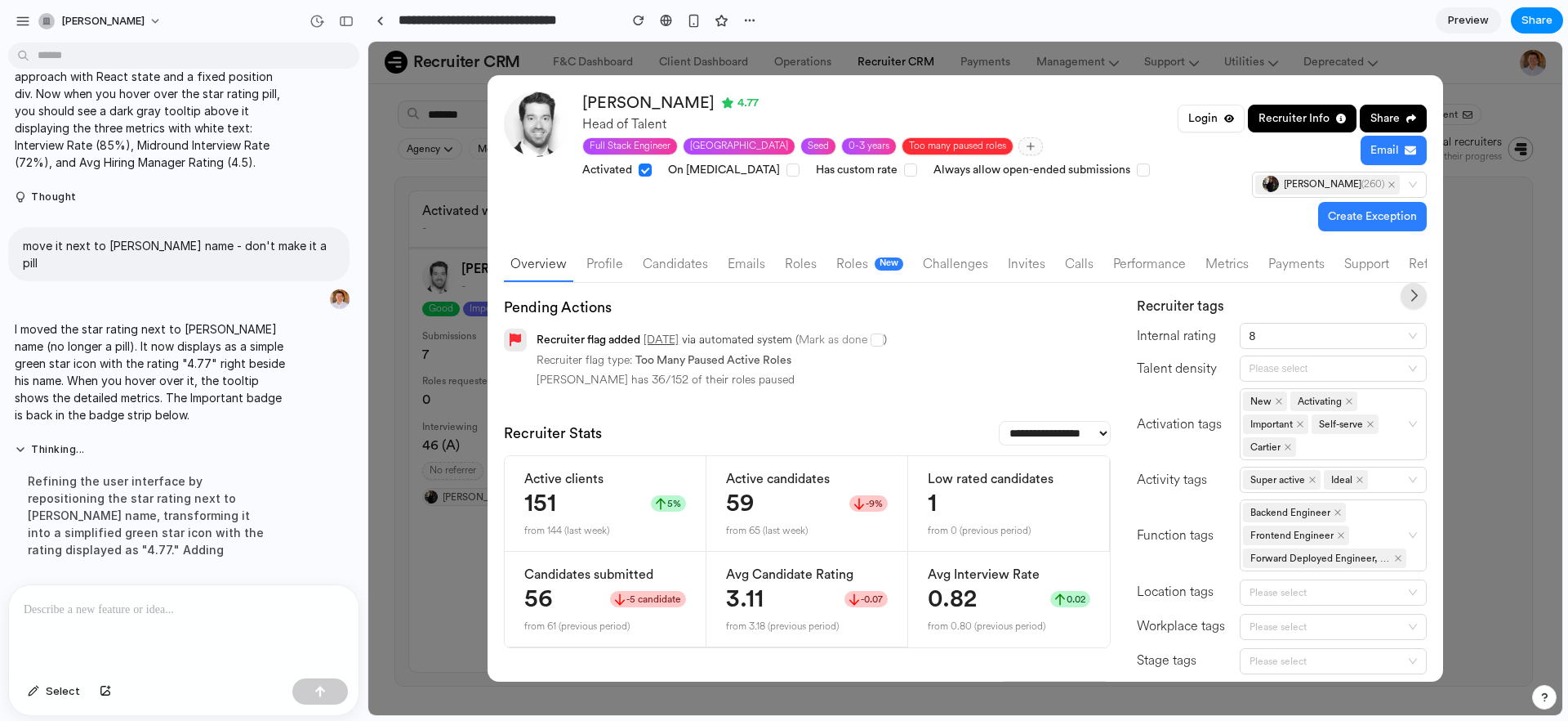
scroll to position [1576, 0]
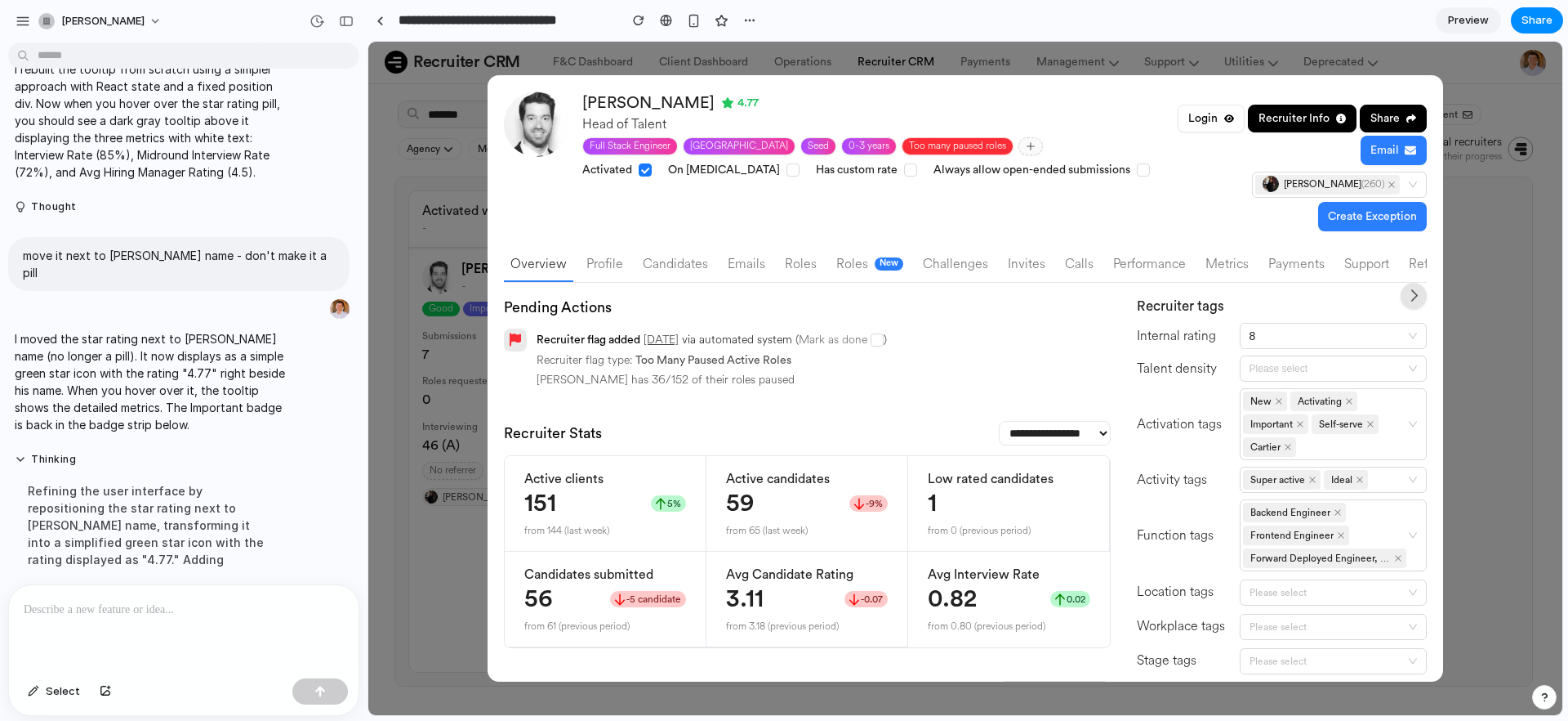
click at [177, 609] on p at bounding box center [180, 609] width 313 height 20
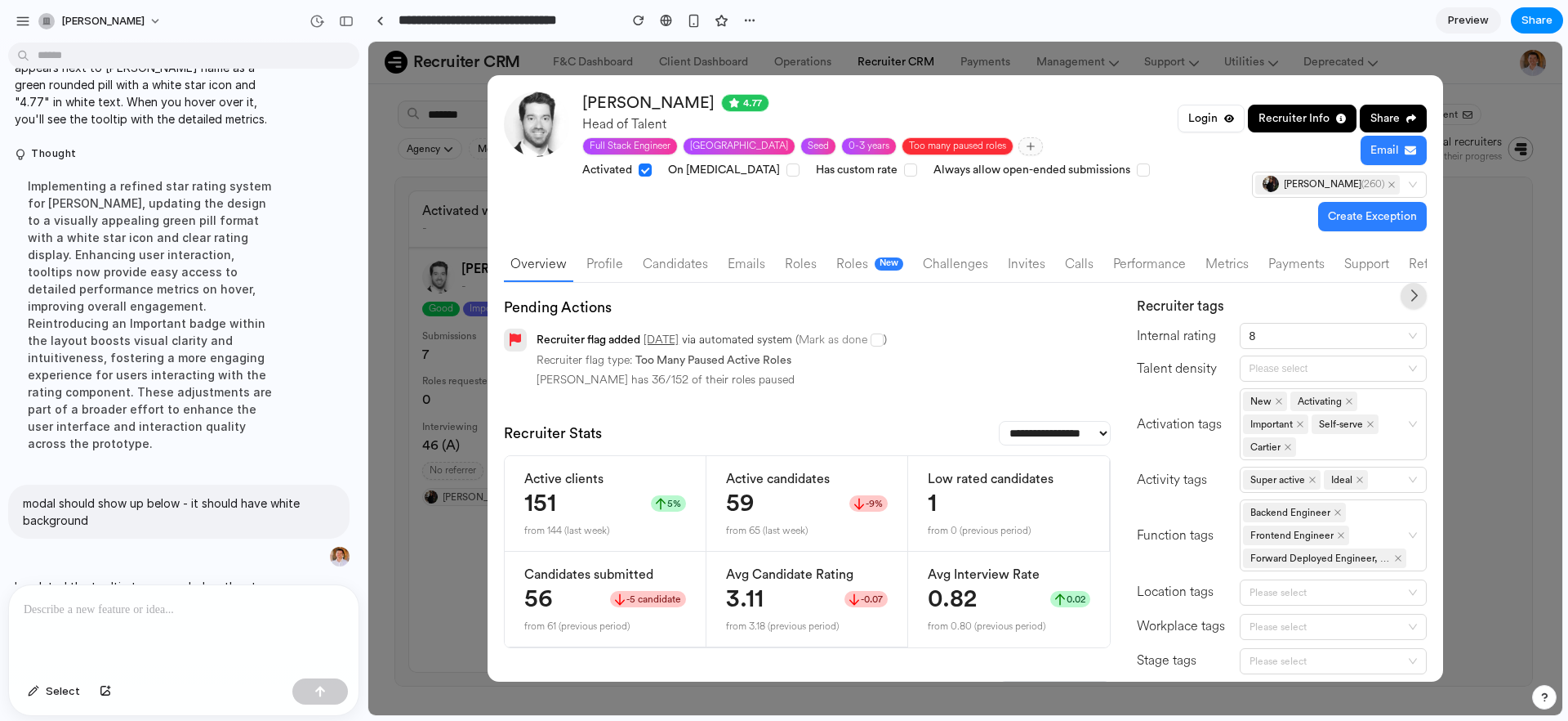
scroll to position [2012, 0]
